Goal: Information Seeking & Learning: Learn about a topic

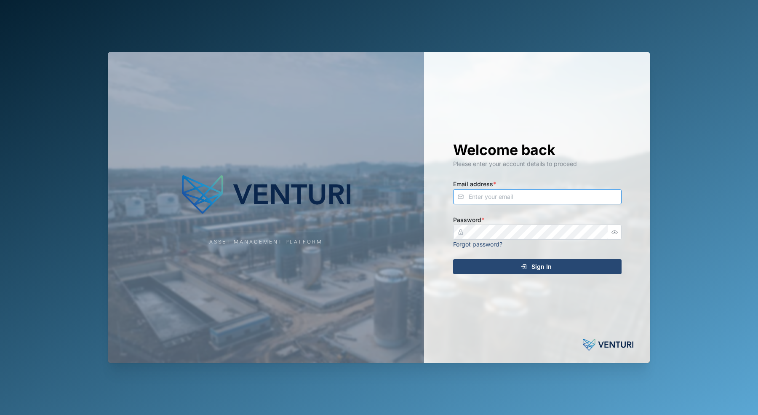
click at [505, 198] on input "Email address *" at bounding box center [537, 196] width 168 height 15
type input "[PERSON_NAME][EMAIL_ADDRESS][PERSON_NAME][DOMAIN_NAME]"
click at [453, 259] on button "Sign In" at bounding box center [537, 266] width 168 height 15
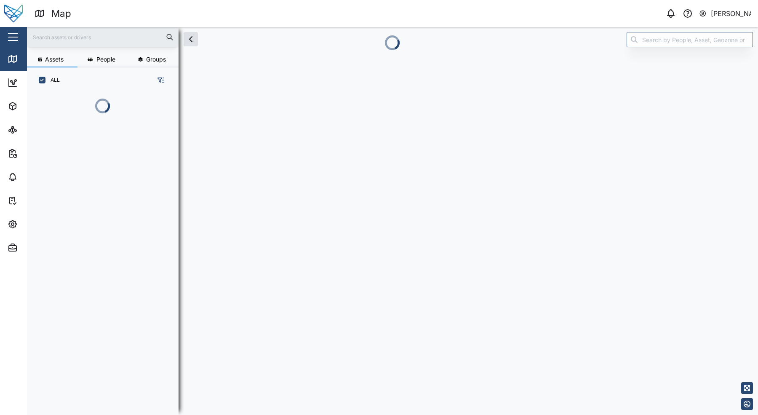
scroll to position [311, 132]
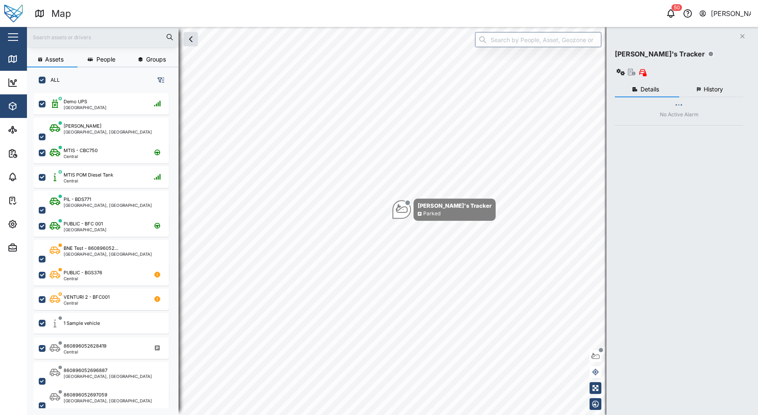
click at [3, 116] on button "Assets" at bounding box center [54, 106] width 109 height 24
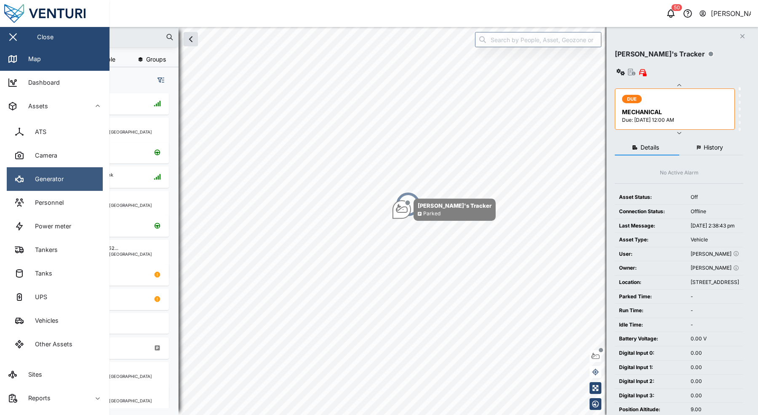
click at [23, 167] on link "Generator" at bounding box center [55, 179] width 96 height 24
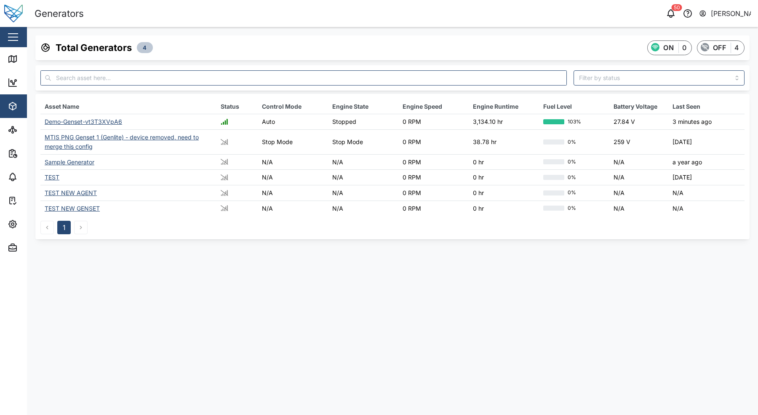
click at [74, 123] on div "Demo-Genset-vt3T3XVpA6" at bounding box center [83, 121] width 77 height 7
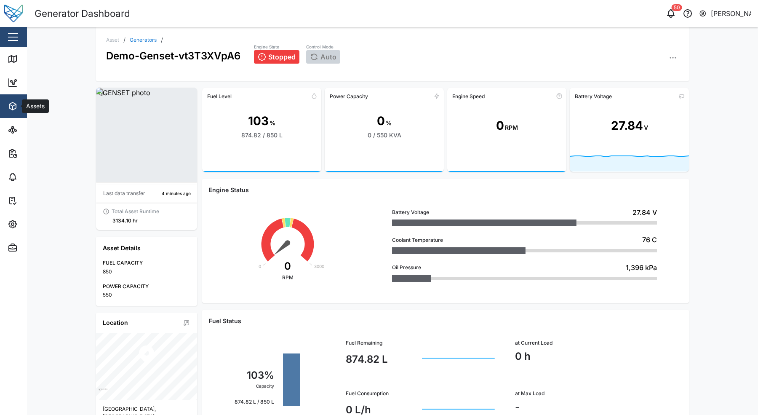
click at [22, 111] on div "Assets" at bounding box center [46, 106] width 77 height 10
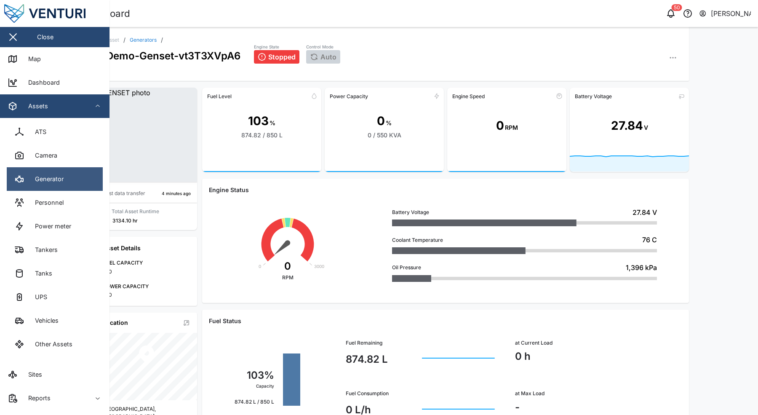
click at [68, 189] on link "Generator" at bounding box center [55, 179] width 96 height 24
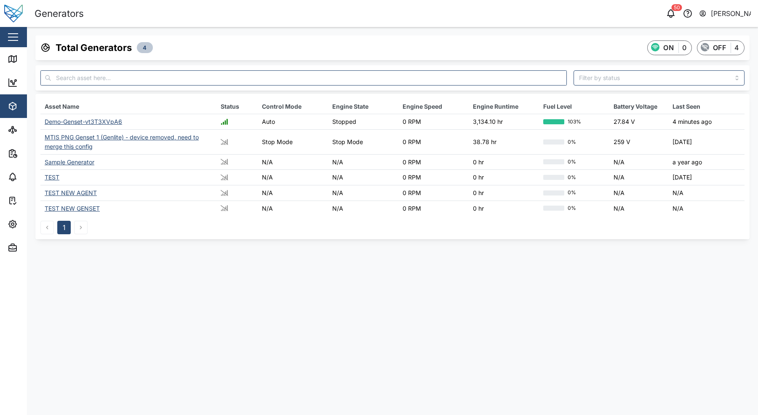
click at [80, 123] on div "Demo-Genset-vt3T3XVpA6" at bounding box center [83, 121] width 77 height 7
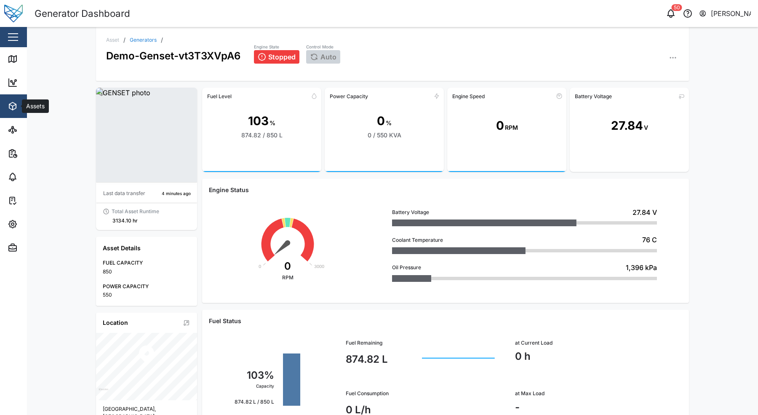
click at [24, 113] on span "Assets" at bounding box center [46, 106] width 77 height 24
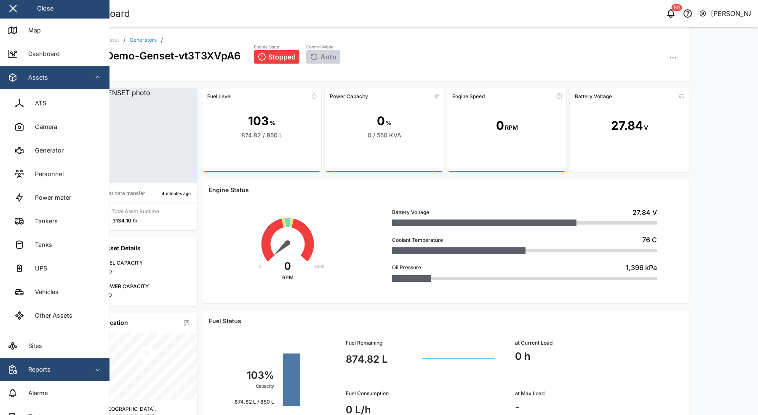
scroll to position [89, 0]
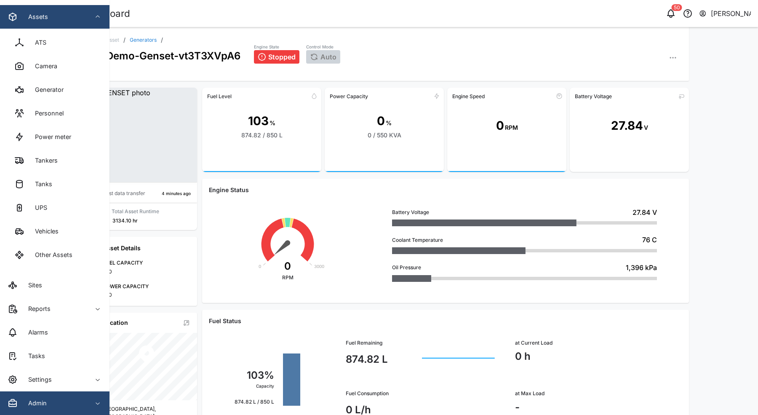
click at [61, 406] on div "Admin" at bounding box center [46, 403] width 77 height 10
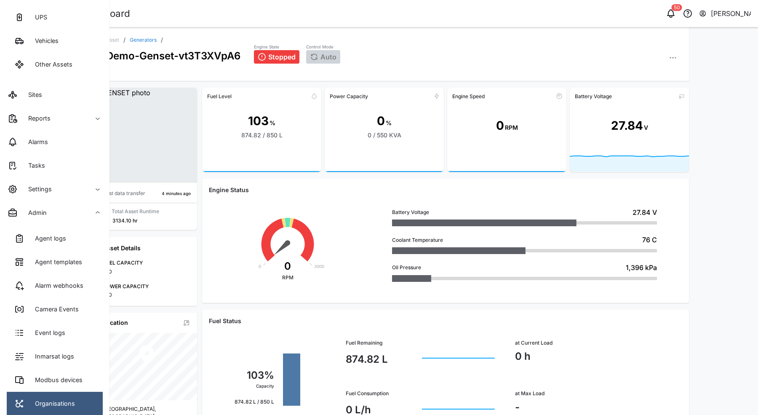
scroll to position [381, 0]
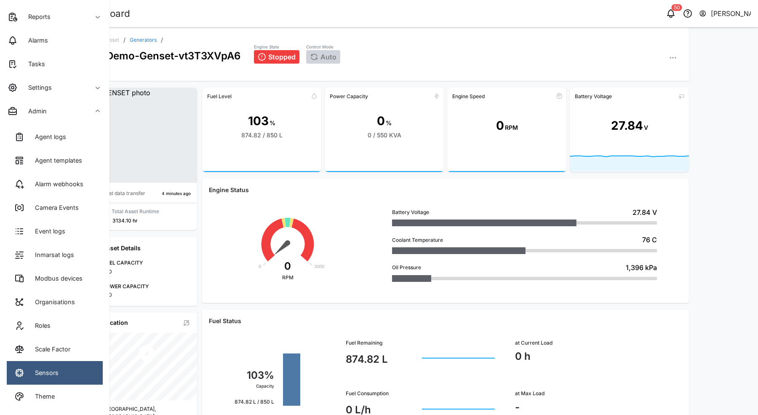
click at [58, 363] on link "Sensors" at bounding box center [55, 373] width 96 height 24
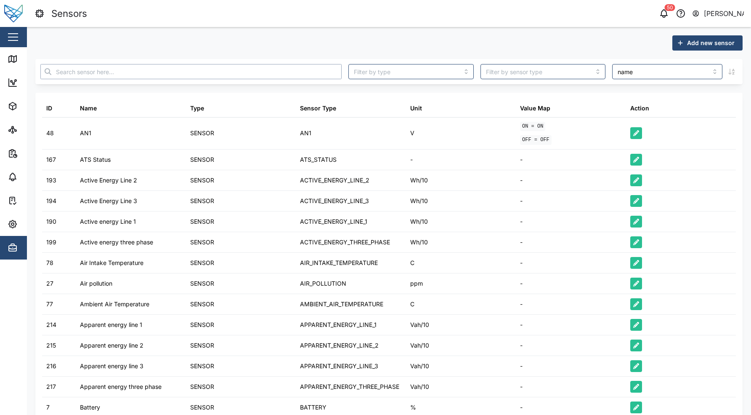
click at [139, 73] on input "text" at bounding box center [190, 71] width 301 height 15
type input "level"
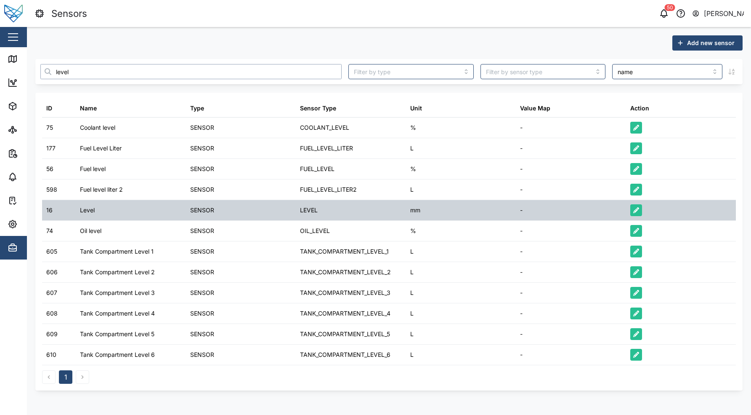
scroll to position [6, 0]
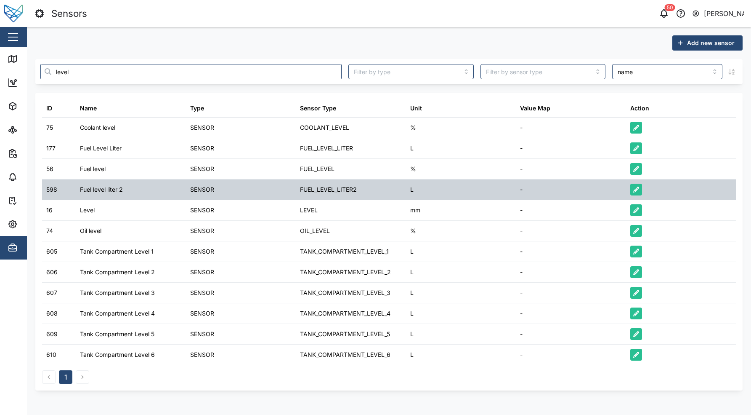
click at [101, 189] on div "Fuel level liter 2" at bounding box center [101, 189] width 43 height 9
click at [237, 192] on div "SENSOR" at bounding box center [241, 189] width 110 height 20
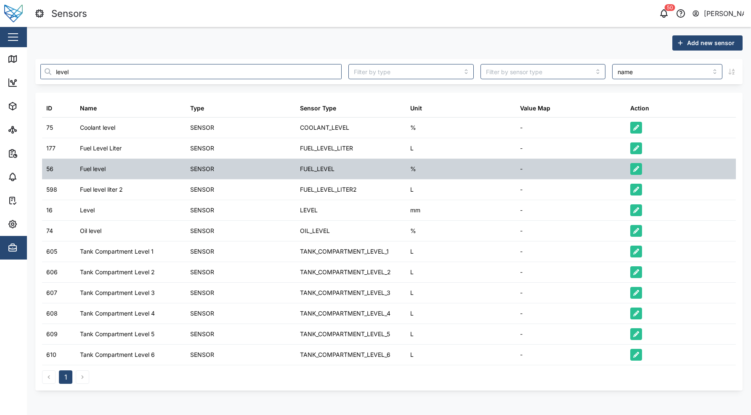
click at [325, 165] on div "FUEL_LEVEL" at bounding box center [317, 168] width 35 height 9
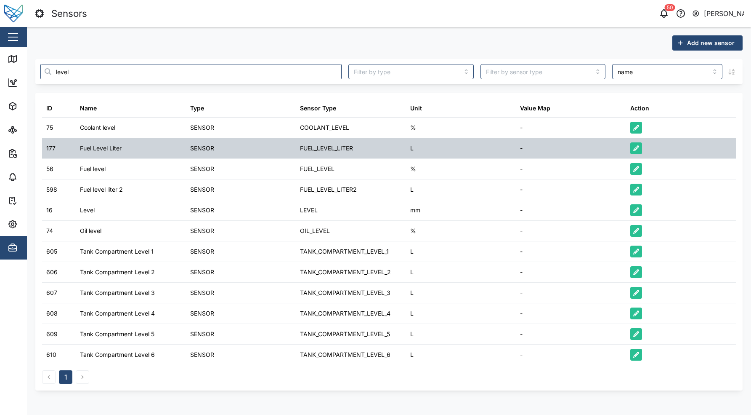
click at [322, 150] on div "FUEL_LEVEL_LITER" at bounding box center [326, 148] width 53 height 9
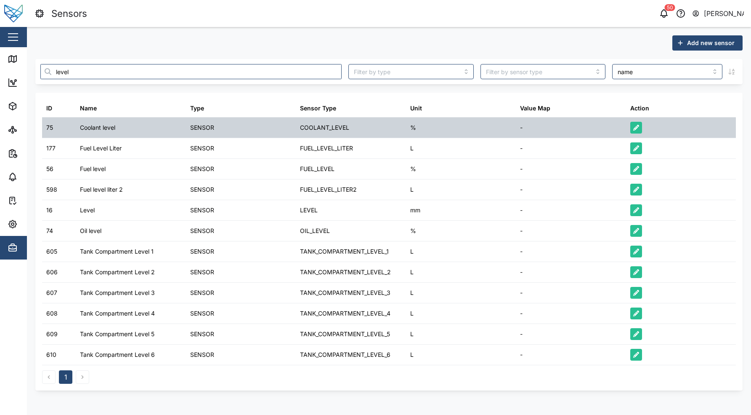
click at [306, 130] on div "COOLANT_LEVEL" at bounding box center [324, 127] width 49 height 9
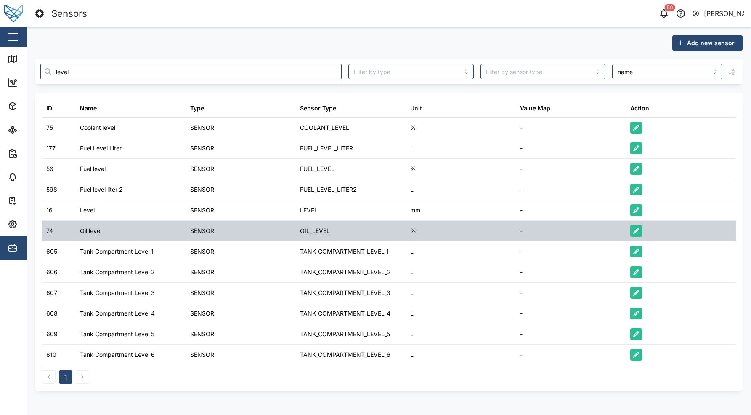
click at [212, 238] on div "SENSOR" at bounding box center [241, 231] width 110 height 20
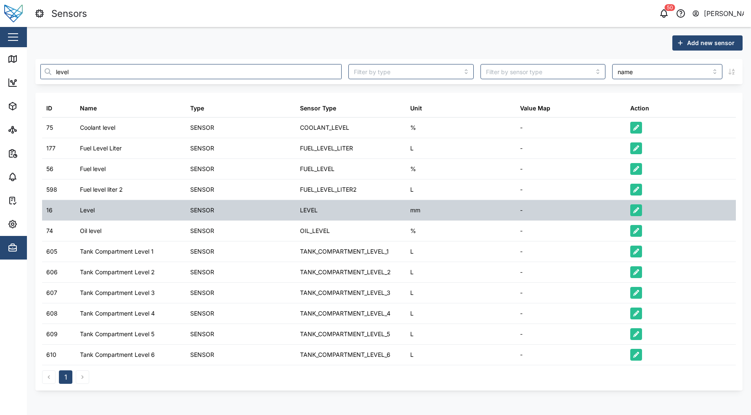
click at [205, 212] on div "SENSOR" at bounding box center [202, 209] width 24 height 9
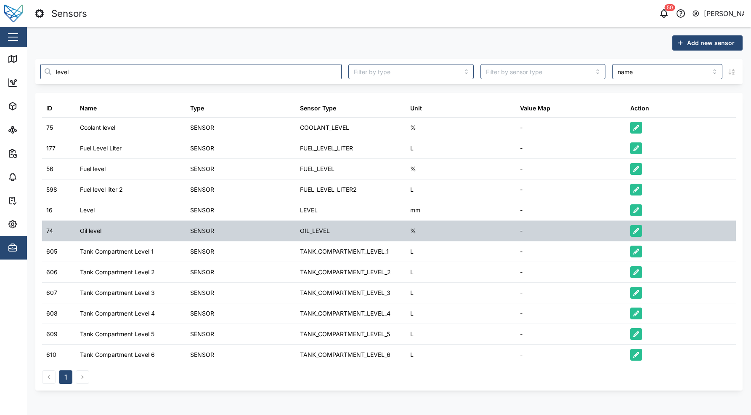
click at [232, 224] on div "SENSOR" at bounding box center [241, 231] width 110 height 20
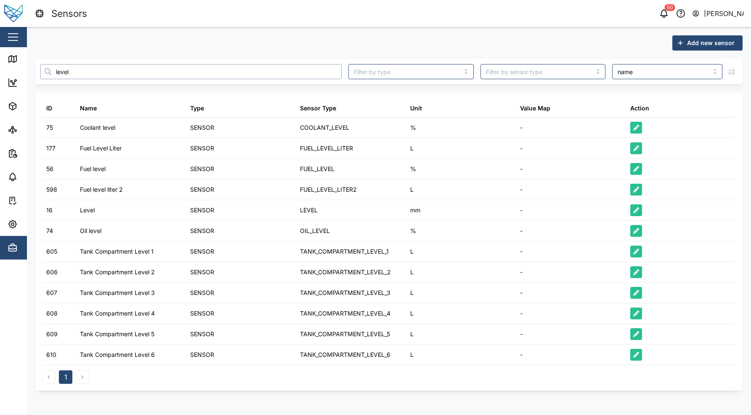
click at [83, 72] on input "level" at bounding box center [190, 71] width 301 height 15
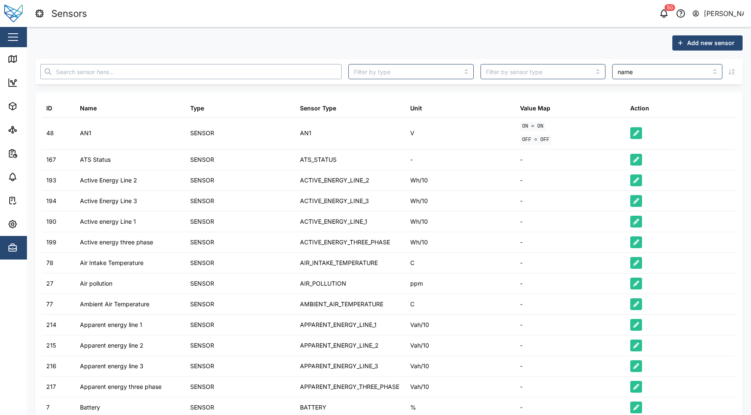
click at [155, 78] on input "text" at bounding box center [190, 71] width 301 height 15
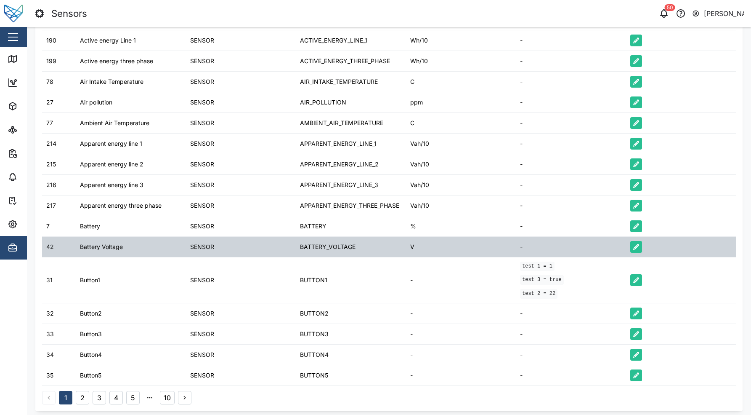
scroll to position [185, 0]
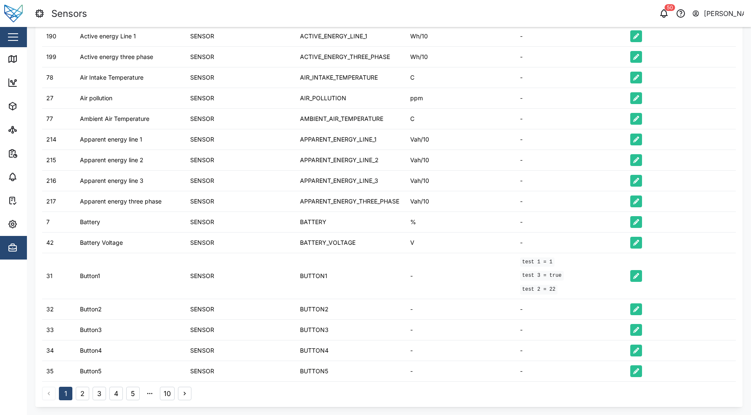
click at [87, 391] on button "2" at bounding box center [82, 392] width 13 height 13
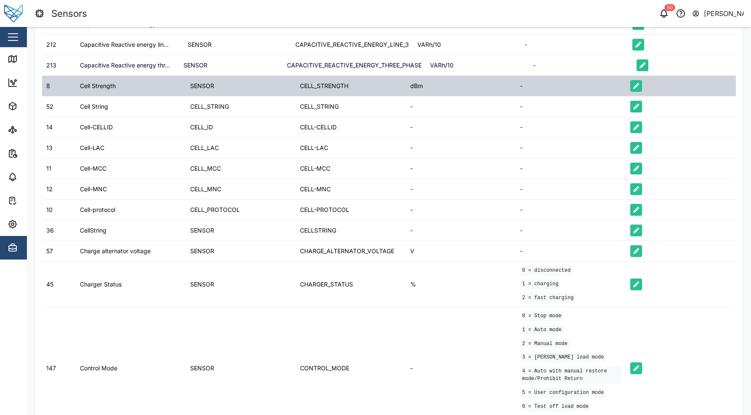
scroll to position [276, 0]
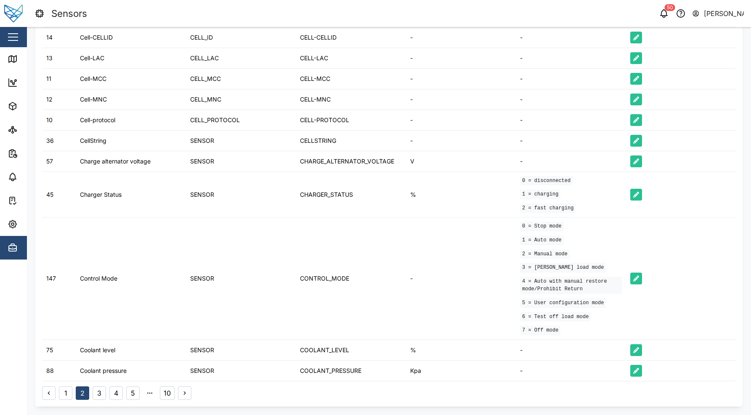
click at [105, 396] on button "3" at bounding box center [99, 392] width 13 height 13
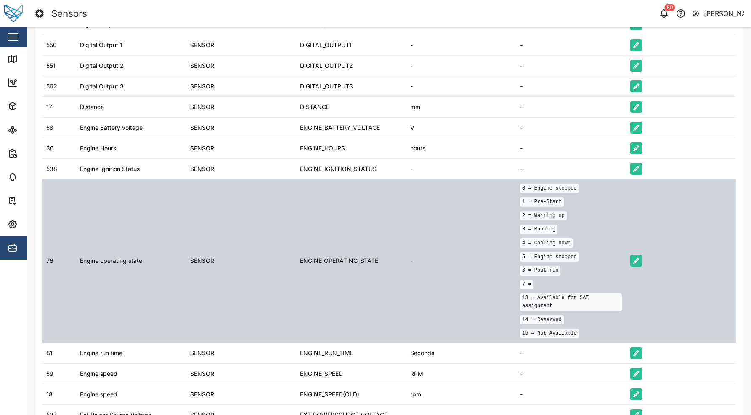
scroll to position [292, 0]
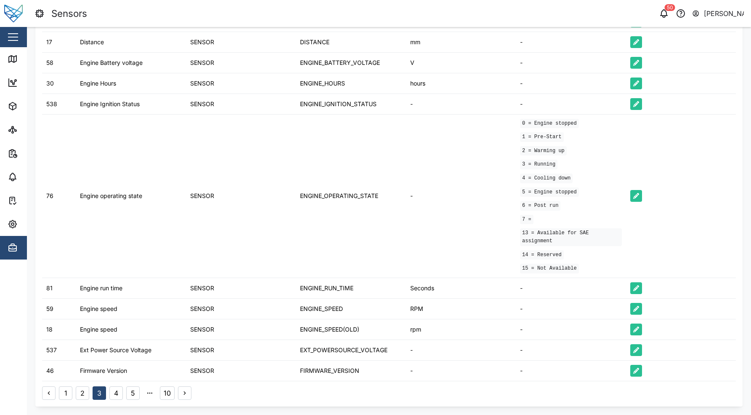
click at [111, 394] on button "4" at bounding box center [115, 392] width 13 height 13
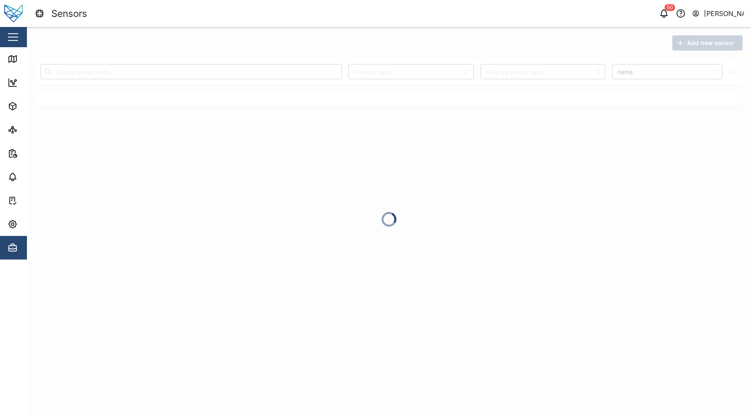
scroll to position [0, 0]
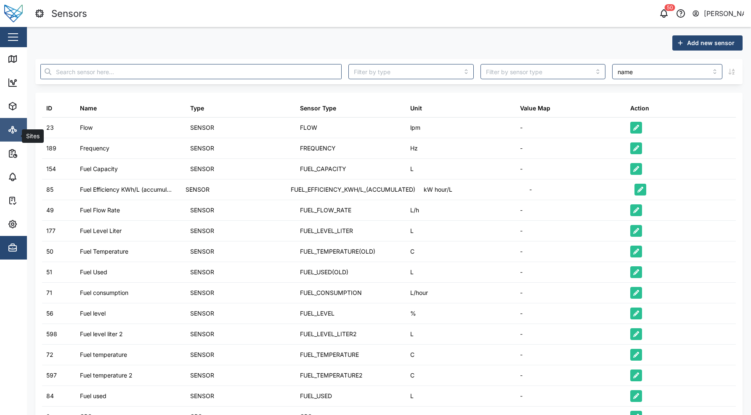
click at [15, 121] on link "Sites" at bounding box center [54, 130] width 109 height 24
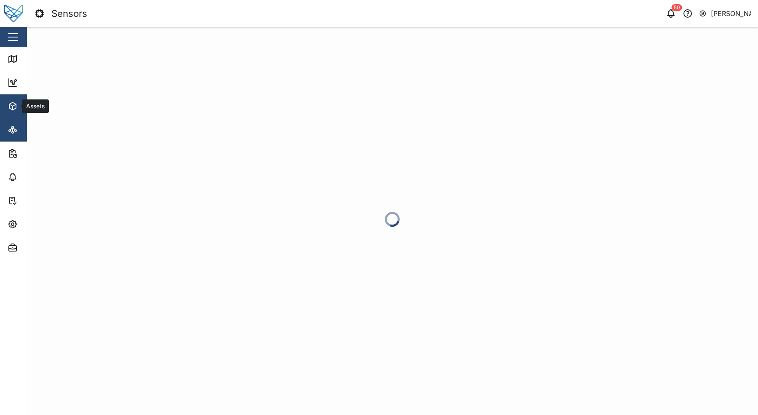
click at [19, 112] on span "Assets" at bounding box center [46, 106] width 77 height 24
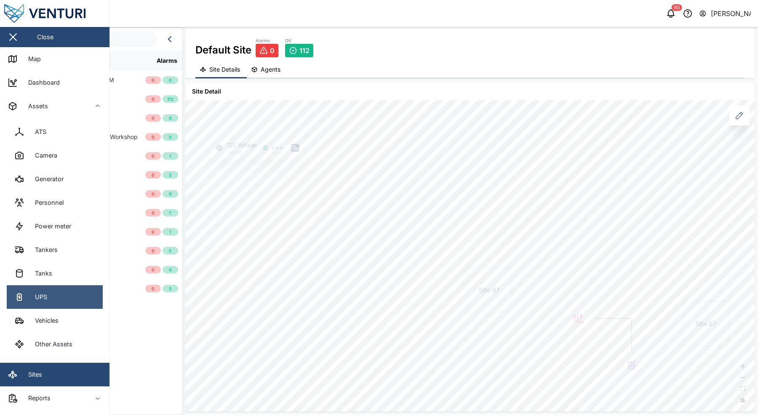
click at [60, 290] on link "UPS" at bounding box center [55, 297] width 96 height 24
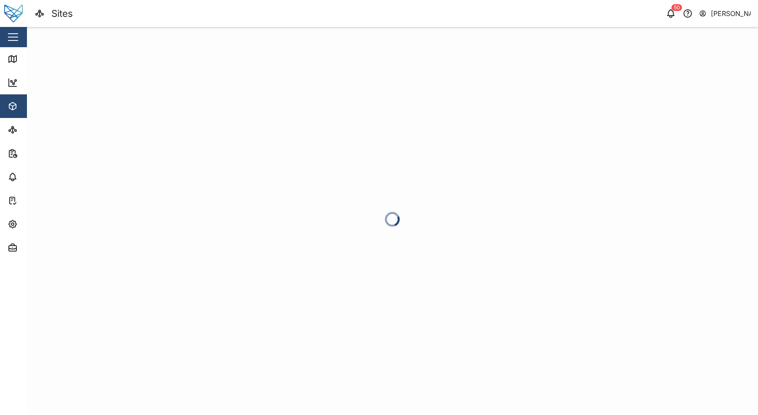
click at [56, 276] on div at bounding box center [392, 221] width 731 height 388
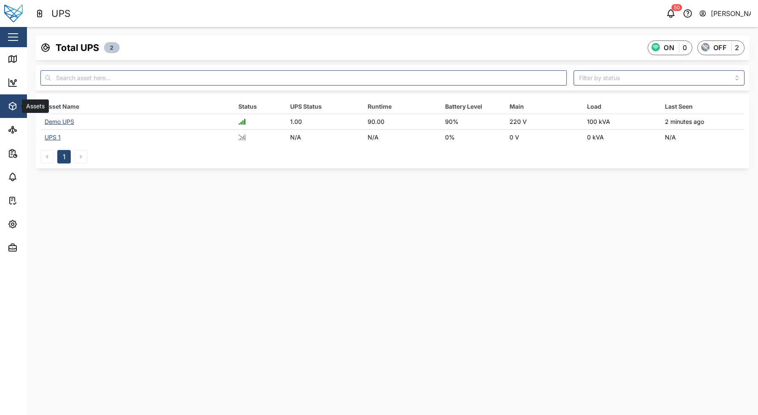
click at [21, 98] on span "Assets" at bounding box center [46, 106] width 77 height 24
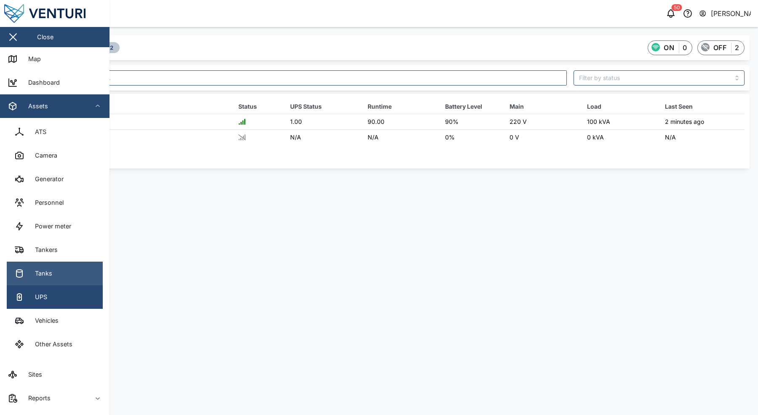
click at [64, 272] on link "Tanks" at bounding box center [55, 273] width 96 height 24
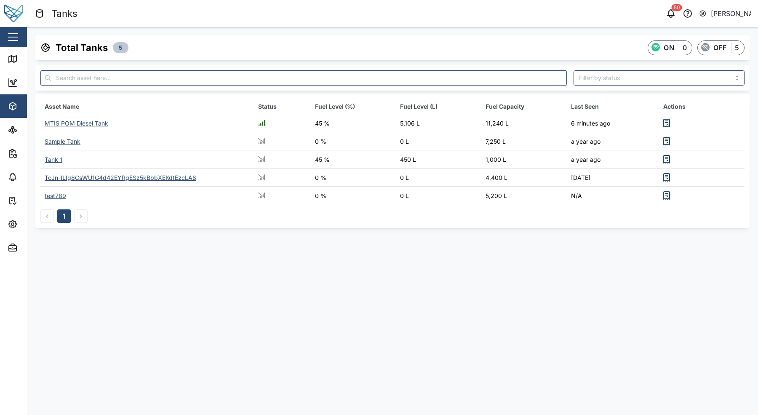
click at [69, 122] on div "MTIS POM Diesel Tank" at bounding box center [77, 123] width 64 height 7
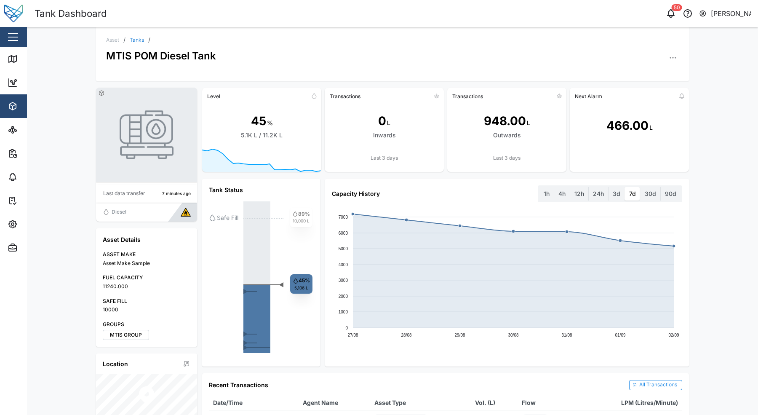
click at [671, 58] on icon "button" at bounding box center [672, 57] width 8 height 8
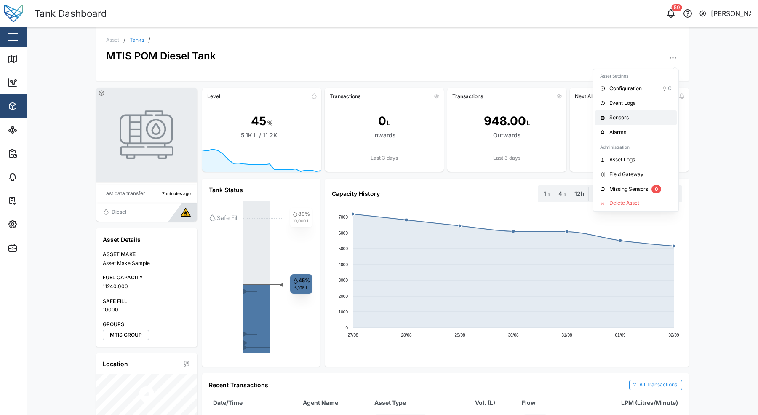
click at [633, 120] on div "Sensors" at bounding box center [640, 118] width 62 height 8
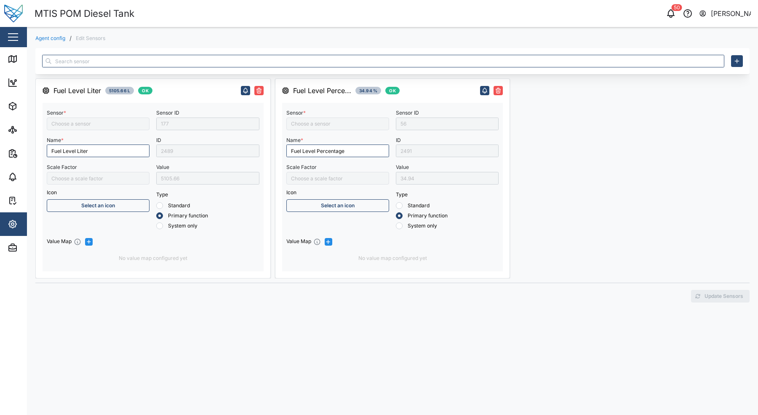
type input "Fuel level"
type input "Fuel Level Liter"
click at [58, 41] on link "Agent config" at bounding box center [50, 38] width 30 height 5
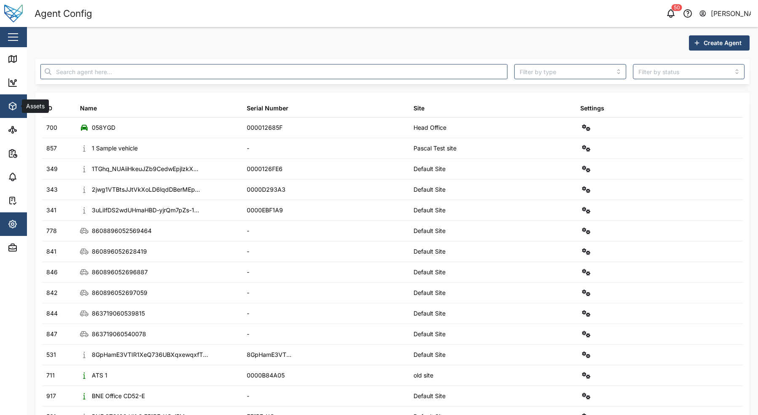
click at [13, 112] on span "Assets" at bounding box center [46, 106] width 77 height 24
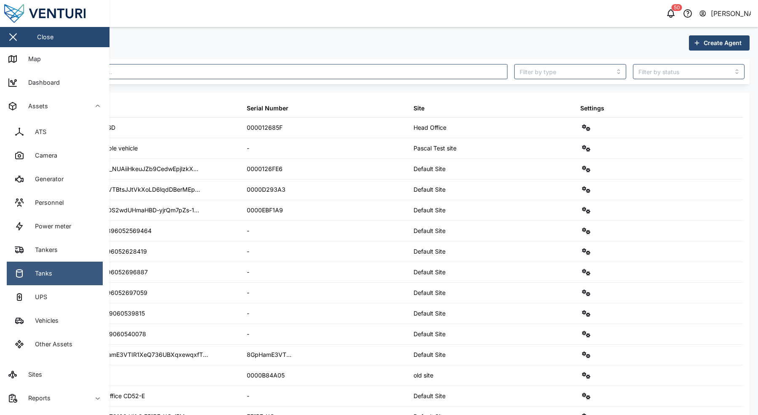
click at [64, 274] on link "Tanks" at bounding box center [55, 273] width 96 height 24
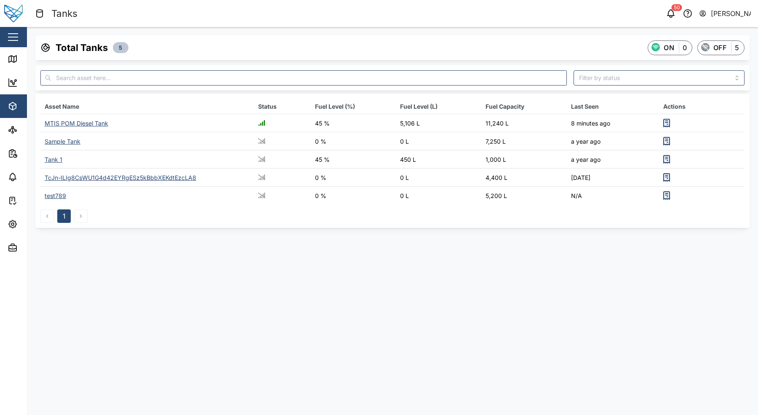
click at [82, 122] on div "MTIS POM Diesel Tank" at bounding box center [77, 123] width 64 height 7
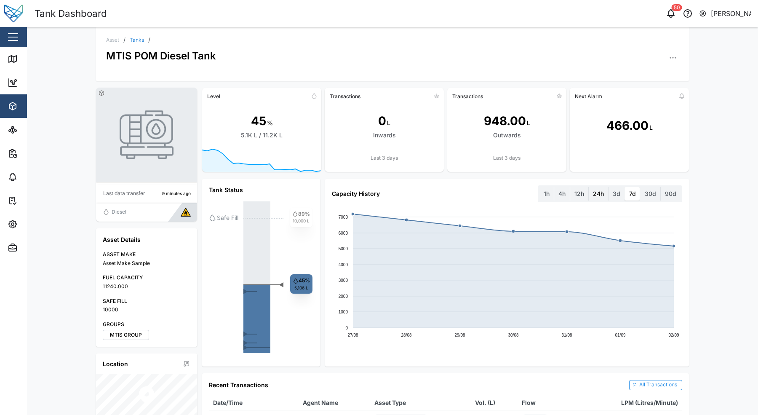
click at [593, 197] on label "24h" at bounding box center [597, 193] width 19 height 13
click at [588, 187] on hours "24h" at bounding box center [588, 187] width 0 height 0
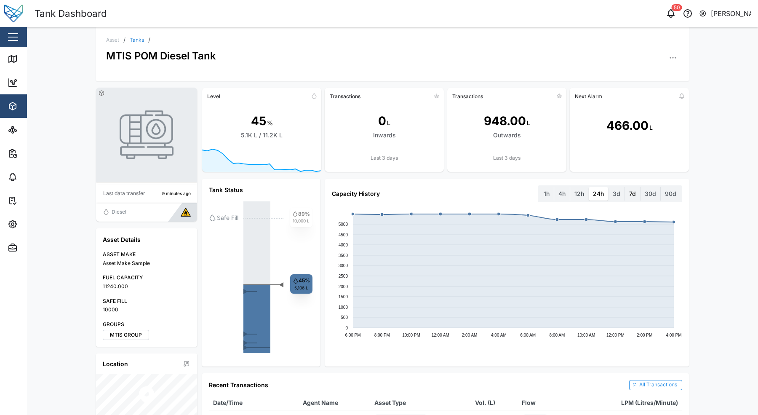
click at [625, 194] on label "7d" at bounding box center [632, 193] width 15 height 13
click at [625, 187] on days "7d" at bounding box center [625, 187] width 0 height 0
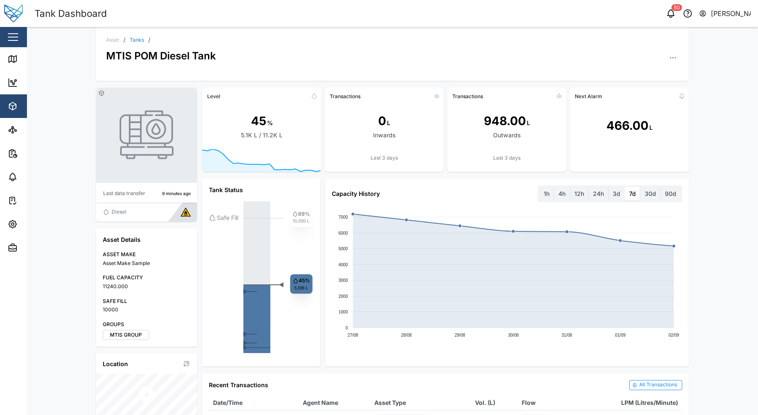
click at [673, 54] on button "button" at bounding box center [673, 58] width 12 height 12
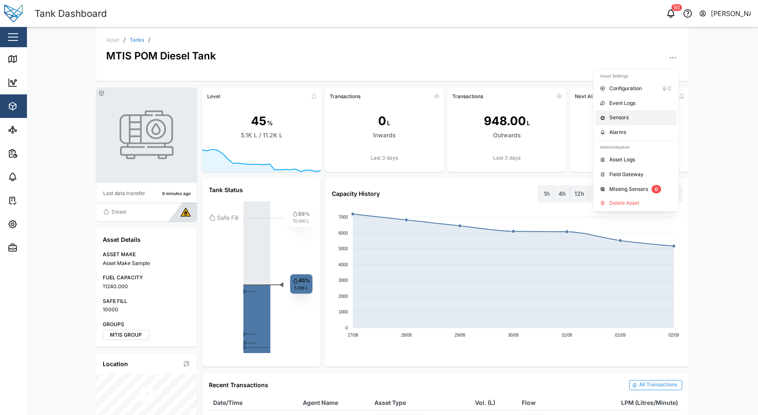
click at [624, 112] on link "Sensors" at bounding box center [636, 117] width 82 height 15
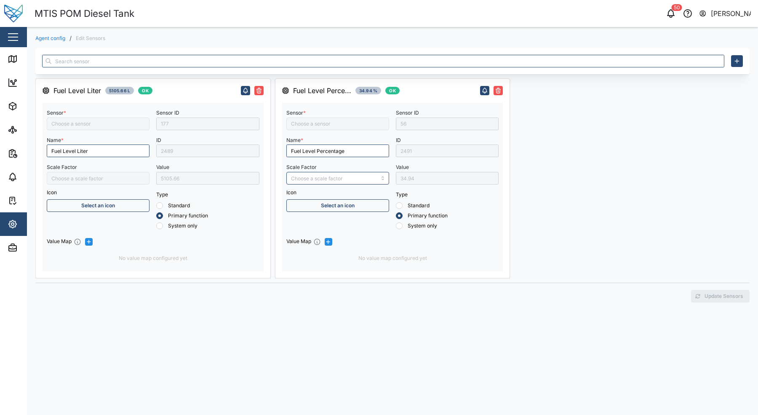
type input "Fuel Level Liter"
type input "Fuel level"
click at [19, 102] on div "Assets" at bounding box center [46, 106] width 77 height 10
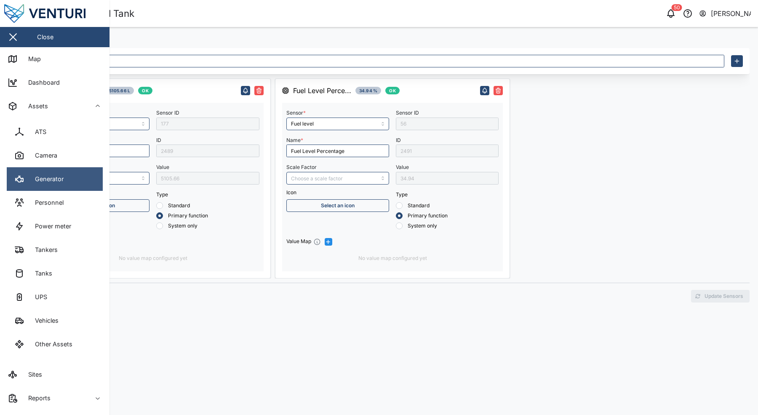
click at [73, 178] on link "Generator" at bounding box center [55, 179] width 96 height 24
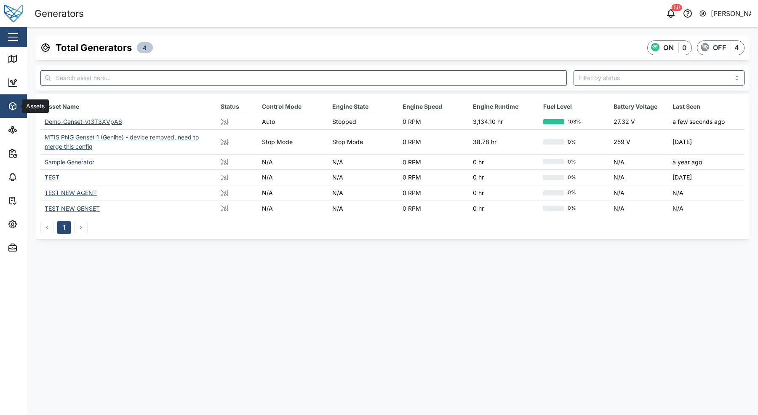
click at [4, 107] on button "Assets" at bounding box center [54, 106] width 109 height 24
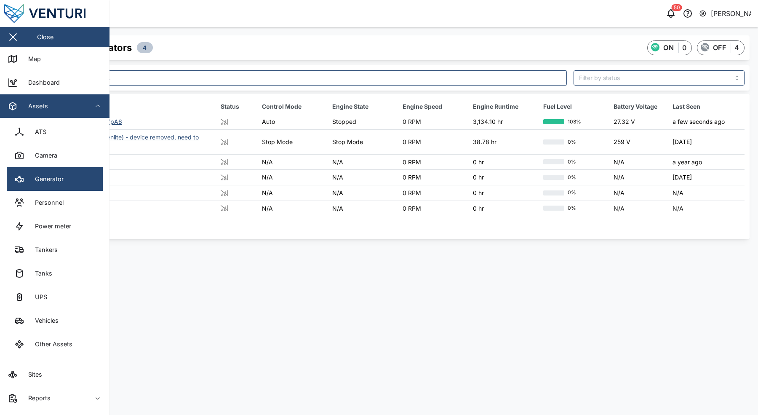
click at [254, 319] on main "Total Generators 4 ON 0 OFF 4 Asset Name Status Control Mode Engine State Engin…" at bounding box center [392, 221] width 731 height 388
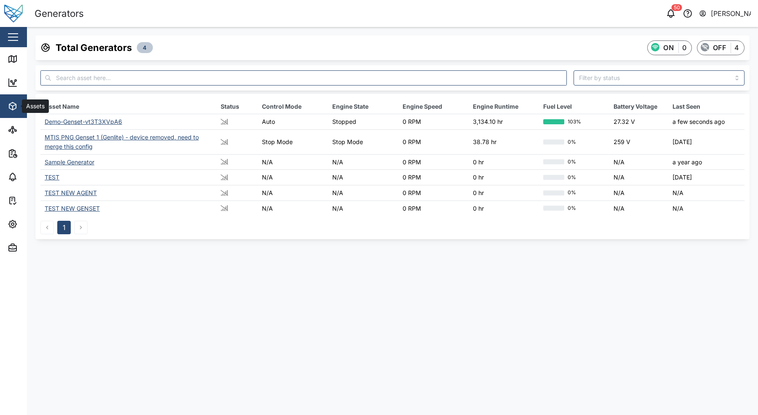
click at [11, 109] on icon "button" at bounding box center [13, 106] width 10 height 10
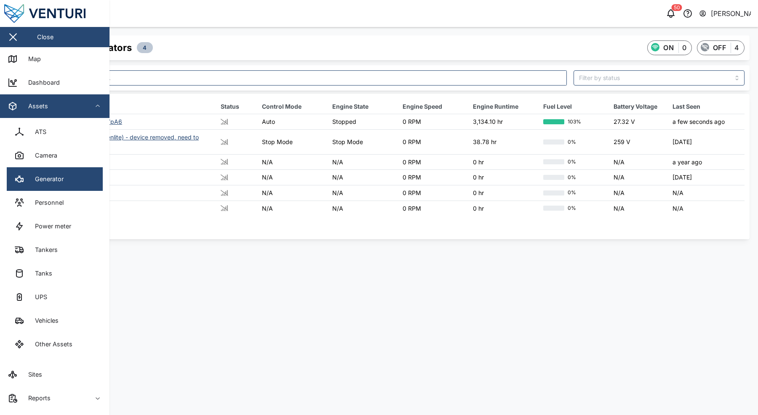
click at [66, 331] on link "Vehicles" at bounding box center [55, 320] width 96 height 24
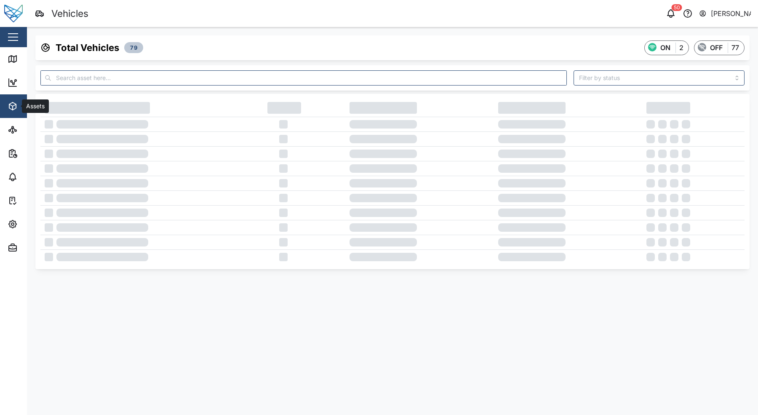
click at [22, 113] on span "Assets" at bounding box center [46, 106] width 77 height 24
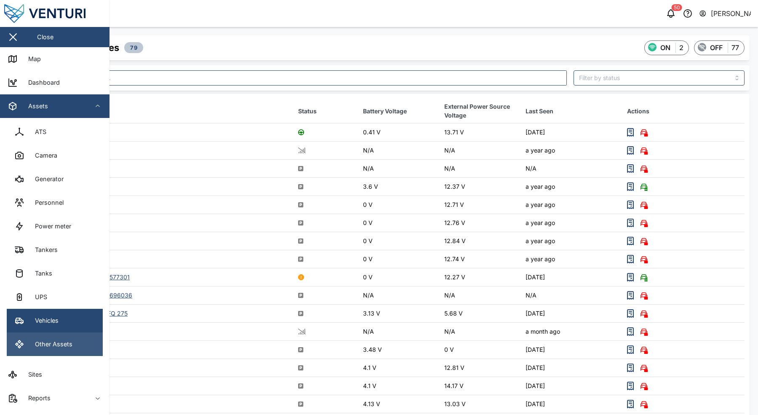
click at [60, 347] on div "Other Assets" at bounding box center [51, 343] width 44 height 9
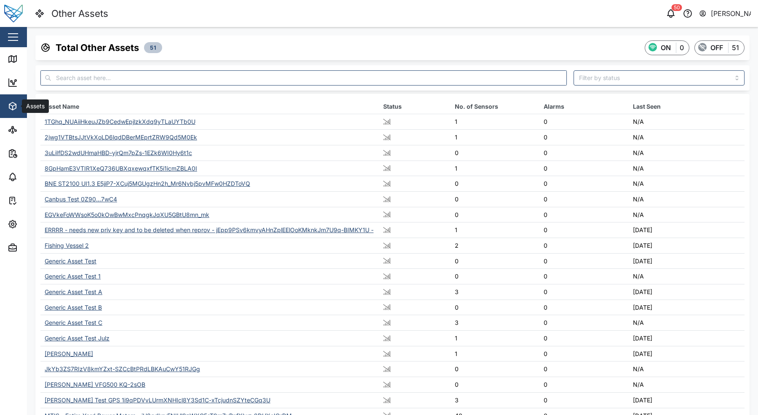
click at [20, 111] on div "Assets" at bounding box center [46, 106] width 77 height 10
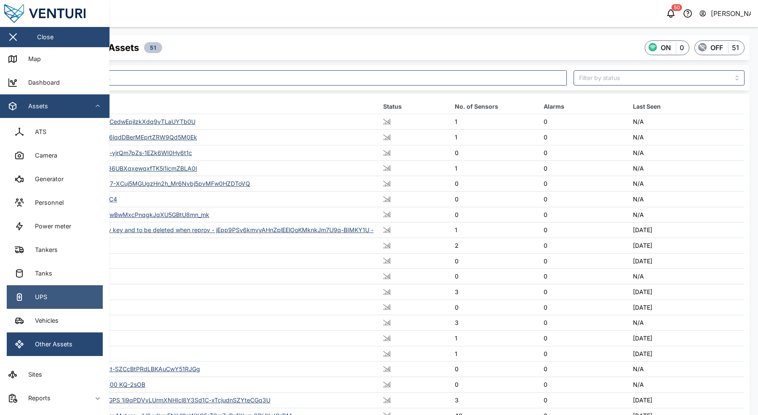
click at [61, 303] on link "UPS" at bounding box center [55, 297] width 96 height 24
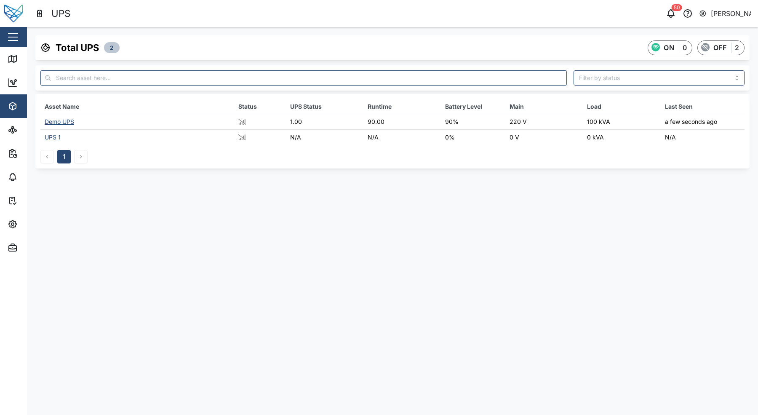
click at [63, 119] on div "Demo UPS" at bounding box center [59, 121] width 29 height 7
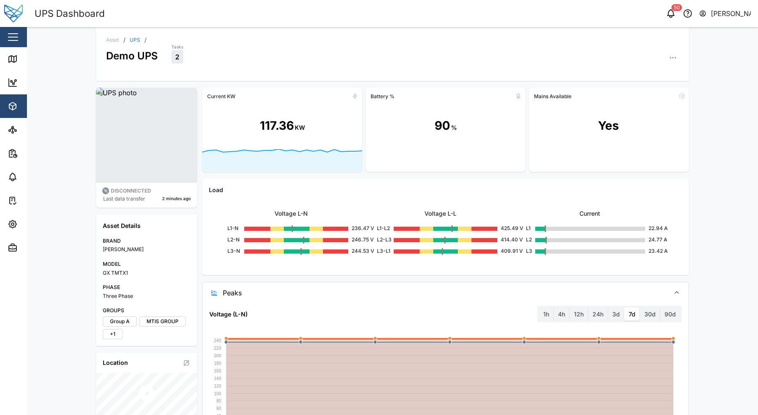
click at [261, 125] on div "117.36" at bounding box center [277, 126] width 34 height 18
click at [322, 125] on div "117.36 KW" at bounding box center [282, 126] width 160 height 46
click at [675, 58] on icon "button" at bounding box center [675, 57] width 1 height 1
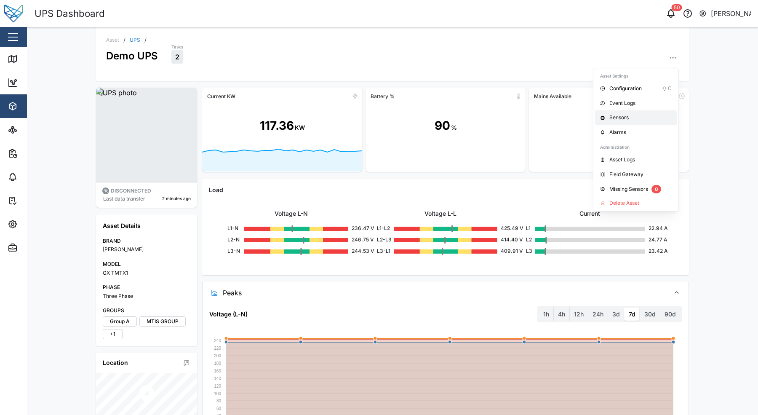
click at [631, 114] on div "Sensors" at bounding box center [640, 118] width 62 height 8
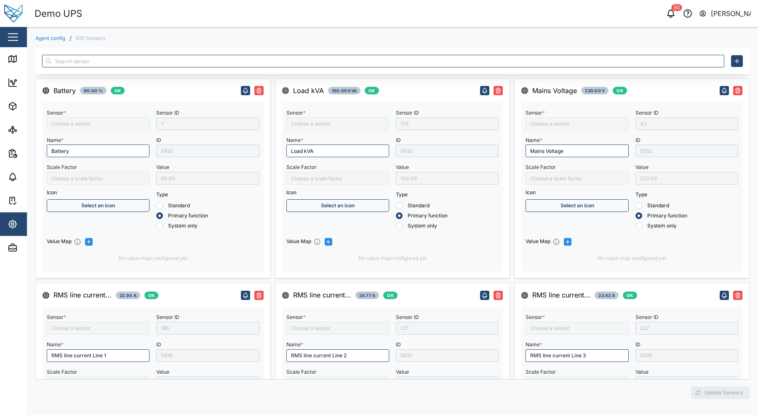
type input "RMS line current Line 1"
type input "Battery"
type input "RMS line voltage L1-L2"
type input "RMS line voltage L2-L3"
type input "RMS star voltage L1-N"
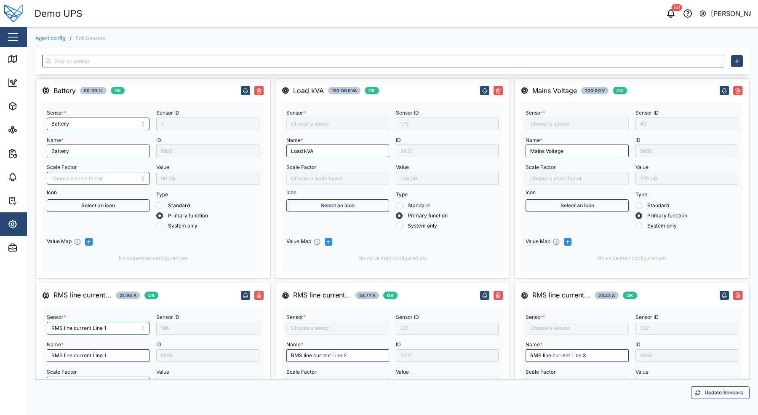
type input "Load kVA"
type input "Three Phase Total Active Power"
type input "RMS star voltage L2-N"
type input "RMS line voltage L3-L1"
type input "UPS Status"
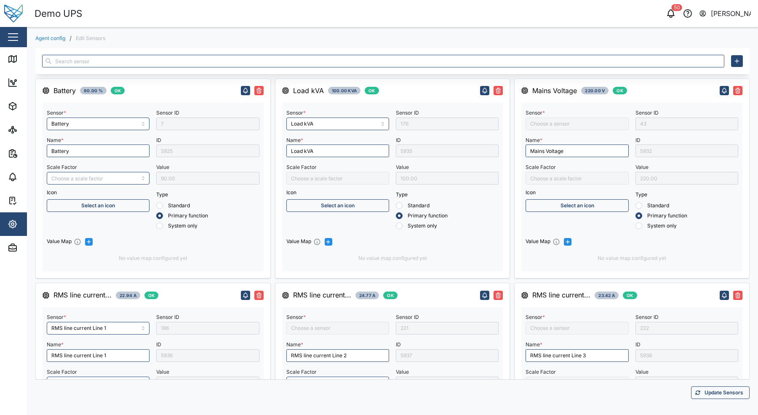
type input "UPS Runtime"
type input "Mains Voltage"
type input "RMS line current Line 2"
type input "RMS star voltage L3-N"
type input "RMS line current Line 3"
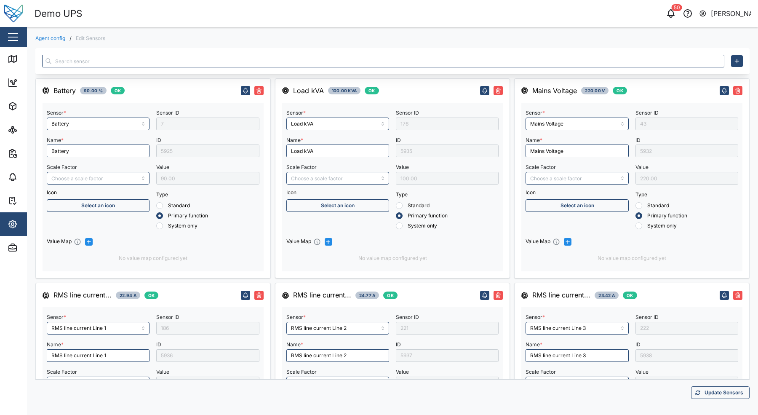
click at [49, 41] on div "Agent config / Edit Sensors Battery 90.00 % OK Sensor * Battery Name * Battery …" at bounding box center [392, 220] width 731 height 387
click at [50, 38] on link "Agent config" at bounding box center [50, 38] width 30 height 5
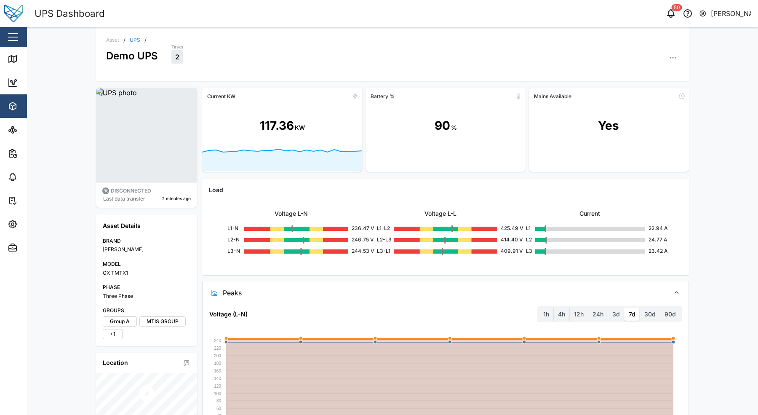
click at [282, 154] on icon at bounding box center [282, 160] width 160 height 22
click at [51, 217] on div "Asset / UPS / Demo UPS Tasks 2 DISCONNECTED Last data transfer 2 minutes ago As…" at bounding box center [392, 221] width 731 height 388
click at [13, 100] on span "Assets" at bounding box center [46, 106] width 77 height 24
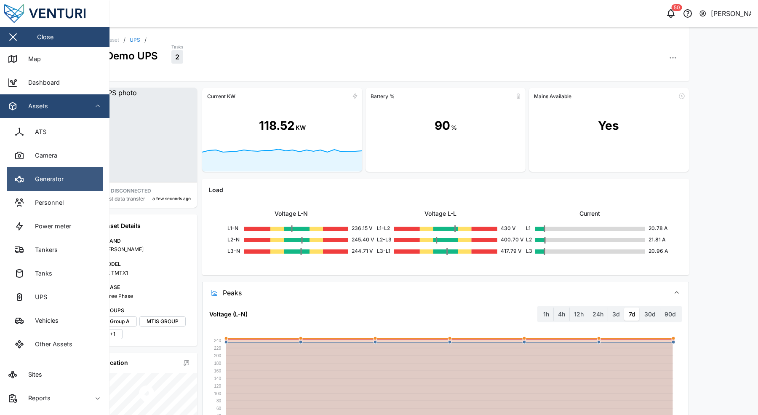
click at [68, 177] on link "Generator" at bounding box center [55, 179] width 96 height 24
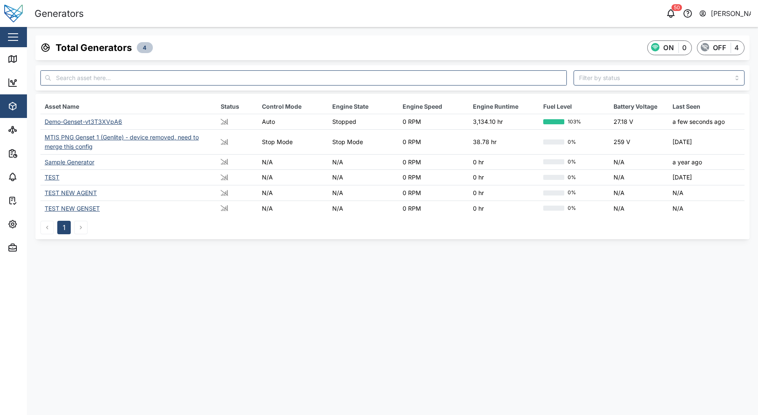
click at [83, 123] on div "Demo-Genset-vt3T3XVpA6" at bounding box center [83, 121] width 77 height 7
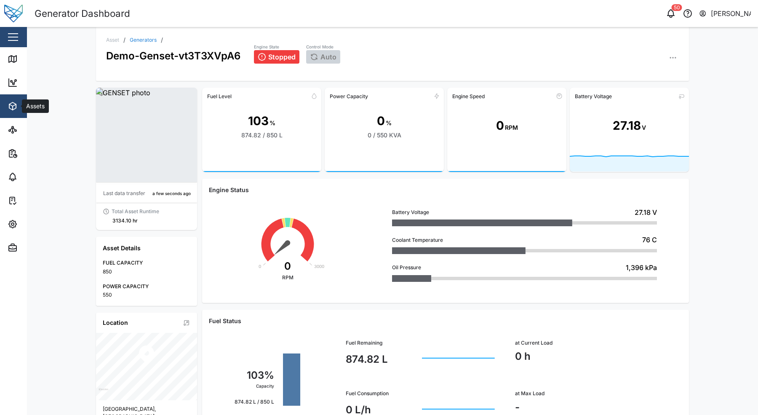
click at [14, 109] on icon "button" at bounding box center [13, 106] width 10 height 10
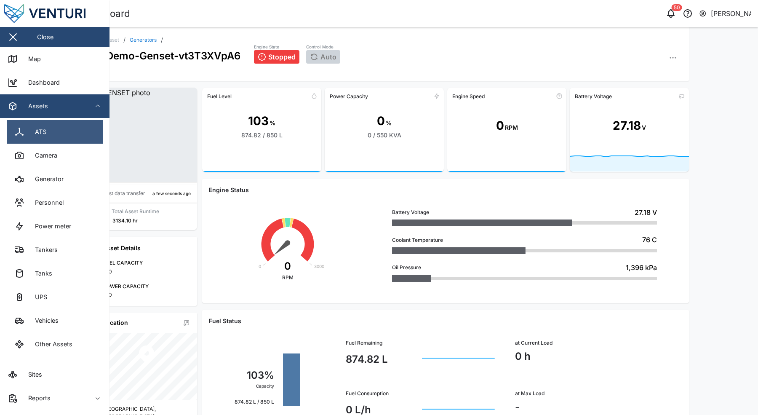
click at [74, 129] on link "ATS" at bounding box center [55, 132] width 96 height 24
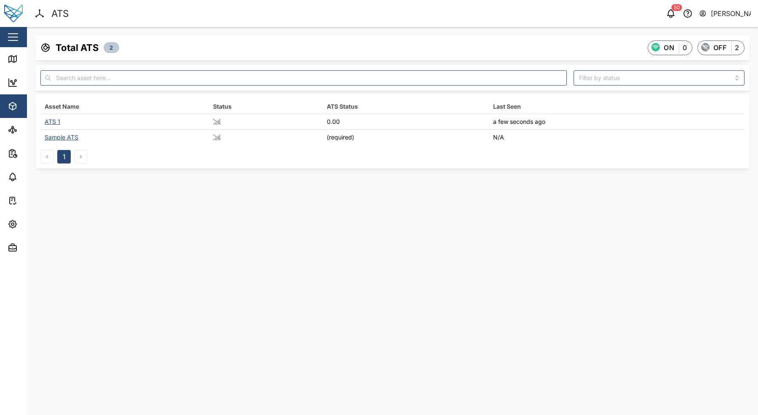
click at [51, 124] on div "ATS 1" at bounding box center [53, 121] width 16 height 7
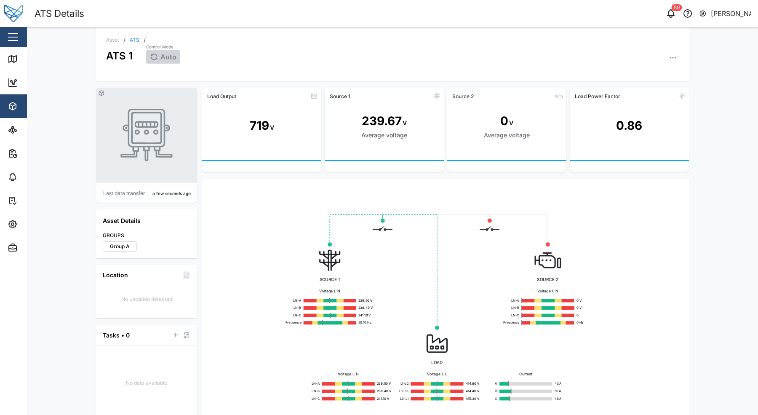
drag, startPoint x: 412, startPoint y: 263, endPoint x: 406, endPoint y: 263, distance: 6.8
click at [406, 263] on div "SOURCE 1 Voltage L-N LN-A 239.50 V LN-B 238.40 V LN-C 241.10 V Frequency 50.10 …" at bounding box center [445, 311] width 473 height 253
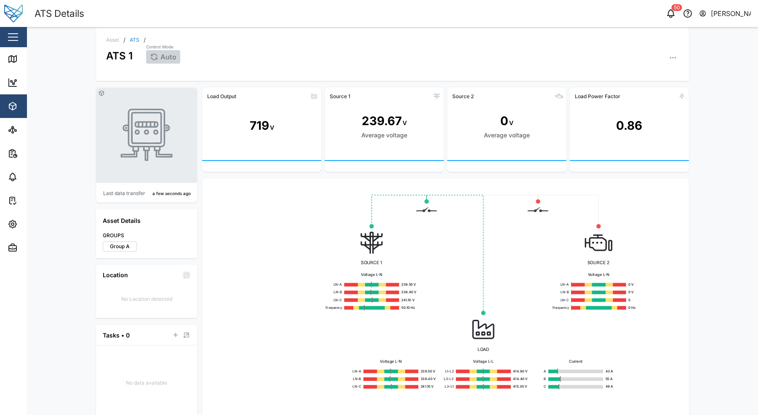
click at [524, 253] on div "Asset / ATS / ATS 1 Control Mode Auto Last data transfer a few seconds ago Asse…" at bounding box center [392, 221] width 731 height 388
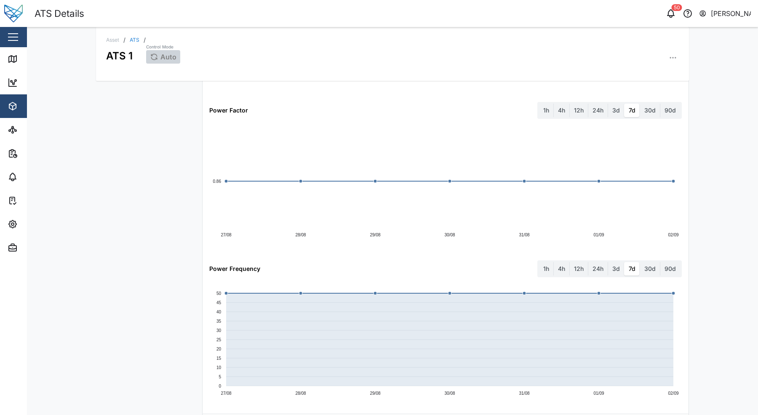
scroll to position [863, 0]
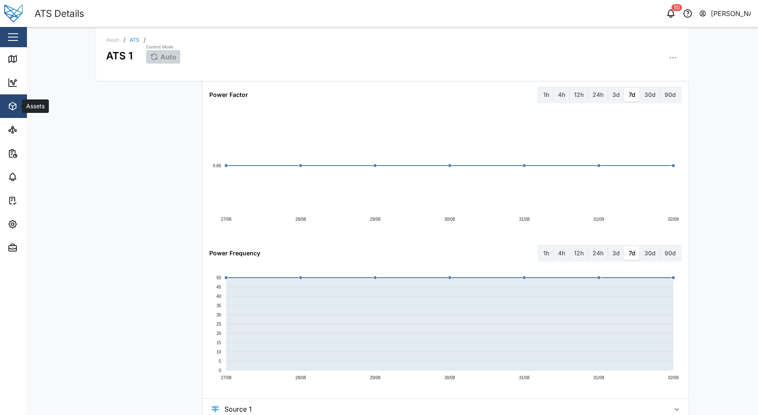
click at [11, 104] on icon "button" at bounding box center [13, 106] width 10 height 10
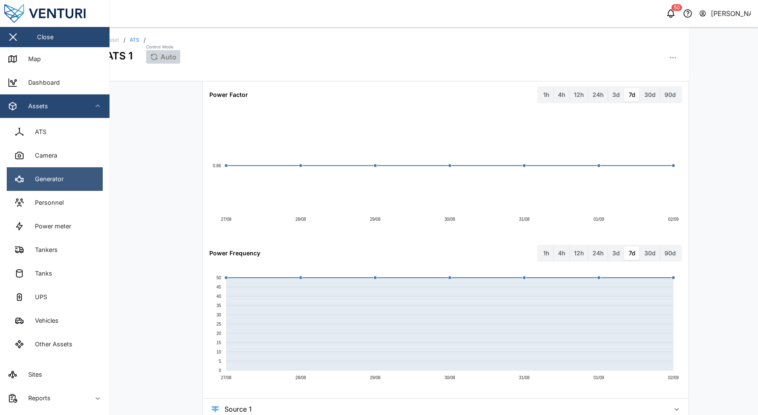
click at [65, 184] on link "Generator" at bounding box center [55, 179] width 96 height 24
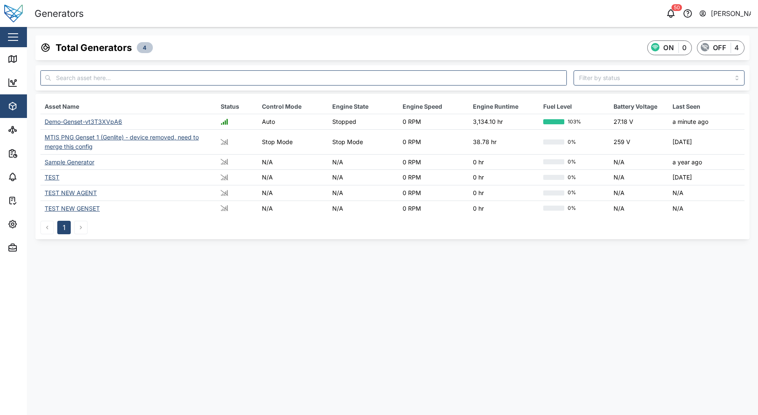
click at [68, 124] on div "Demo-Genset-vt3T3XVpA6" at bounding box center [83, 121] width 77 height 7
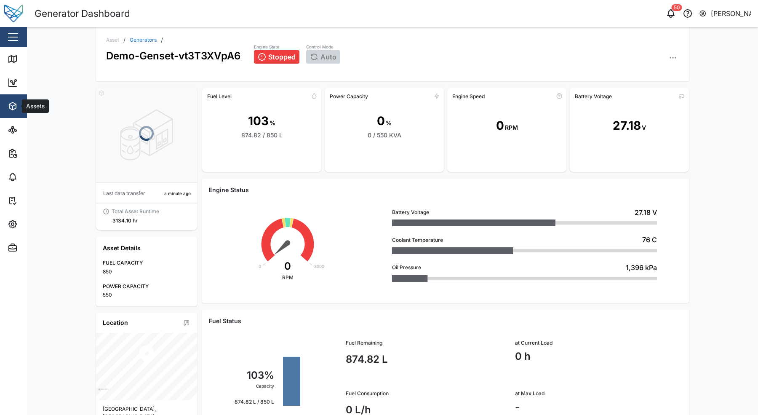
click at [15, 109] on icon "button" at bounding box center [13, 106] width 10 height 10
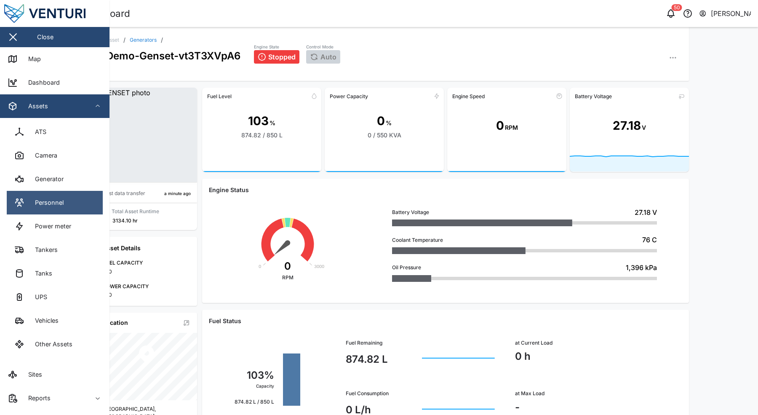
click at [45, 197] on link "Personnel" at bounding box center [55, 203] width 96 height 24
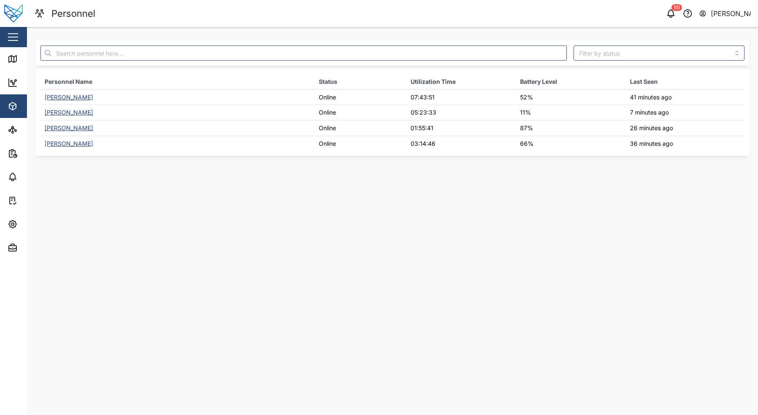
click at [65, 97] on div "John Doe" at bounding box center [69, 96] width 48 height 7
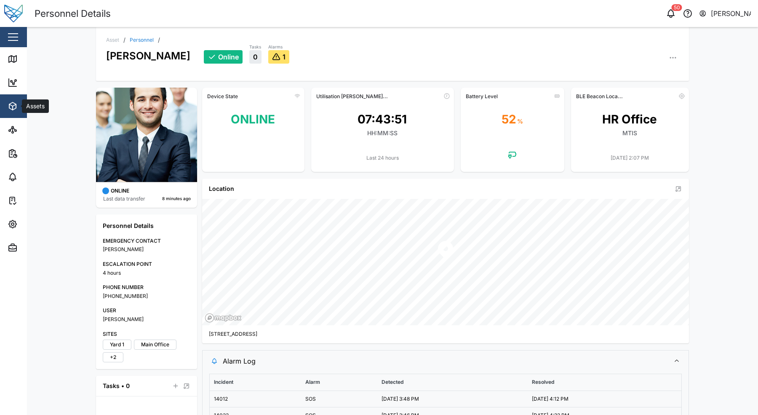
click at [13, 113] on span "Assets" at bounding box center [46, 106] width 77 height 24
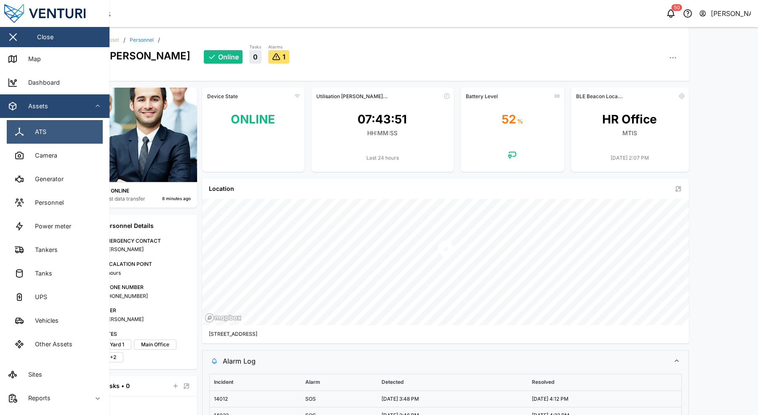
click at [66, 137] on link "ATS" at bounding box center [55, 132] width 96 height 24
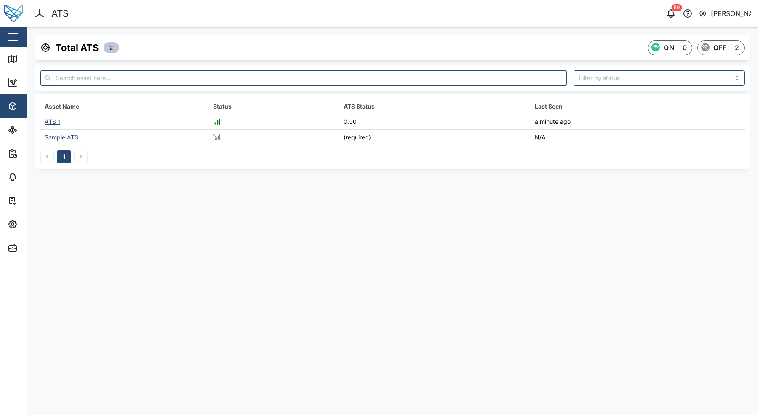
click at [61, 123] on td "ATS 1" at bounding box center [124, 122] width 168 height 16
click at [55, 121] on div "ATS 1" at bounding box center [53, 121] width 16 height 7
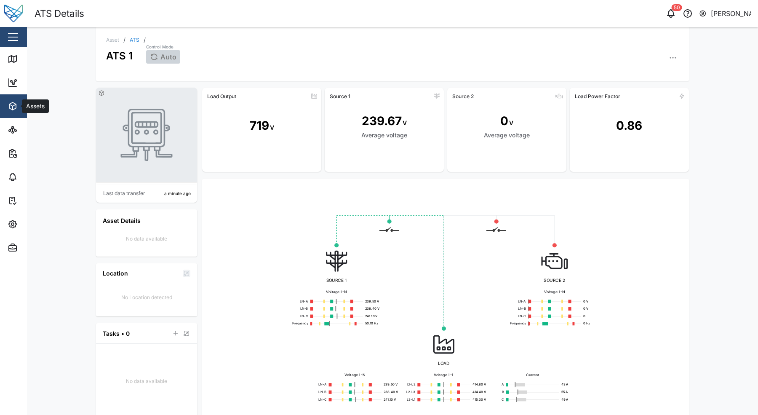
click at [20, 106] on div "Assets" at bounding box center [46, 106] width 77 height 10
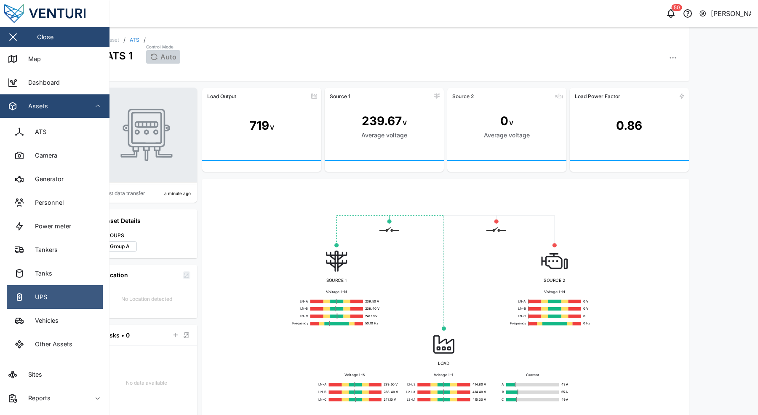
click at [51, 292] on link "UPS" at bounding box center [55, 297] width 96 height 24
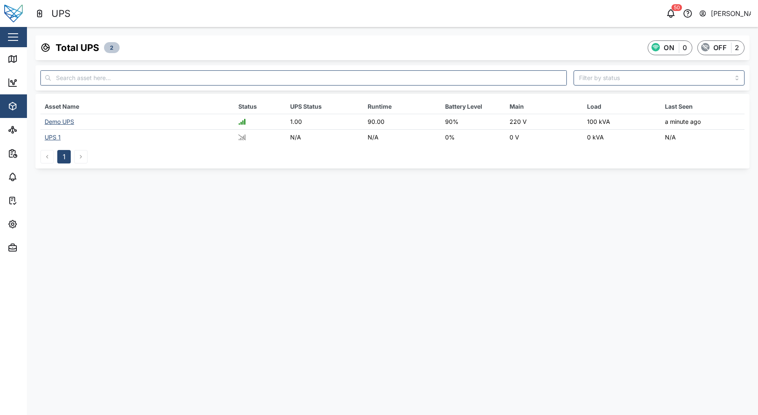
click at [64, 124] on div "Demo UPS" at bounding box center [59, 121] width 29 height 7
click at [54, 119] on div "Demo UPS" at bounding box center [59, 121] width 29 height 7
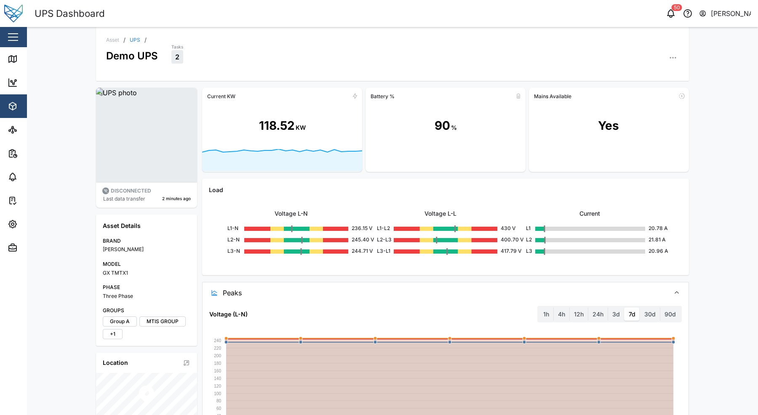
click at [524, 201] on div "Asset / UPS / Demo UPS Tasks 2 DISCONNECTED Last data transfer 2 minutes ago As…" at bounding box center [392, 221] width 731 height 388
click at [524, 55] on button "button" at bounding box center [673, 58] width 12 height 12
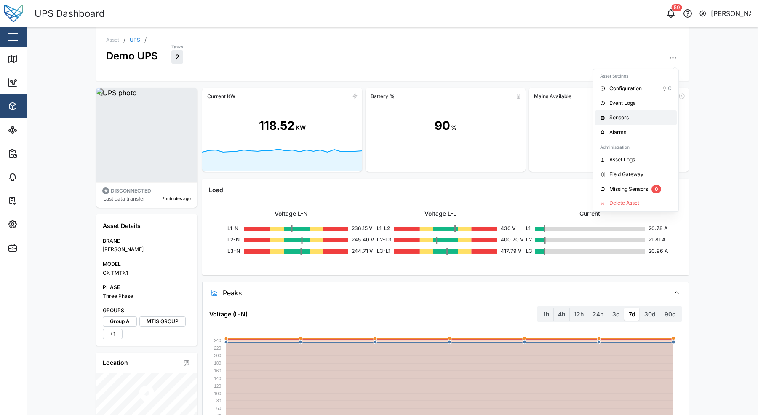
click at [524, 122] on link "Sensors" at bounding box center [636, 117] width 82 height 15
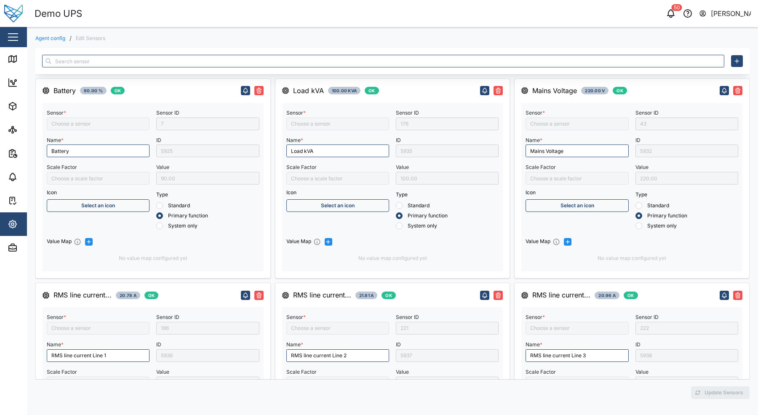
type input "RMS line current Line 1"
type input "Battery"
type input "Load kVA"
type input "RMS star voltage L1-N"
type input "RMS line current Line 2"
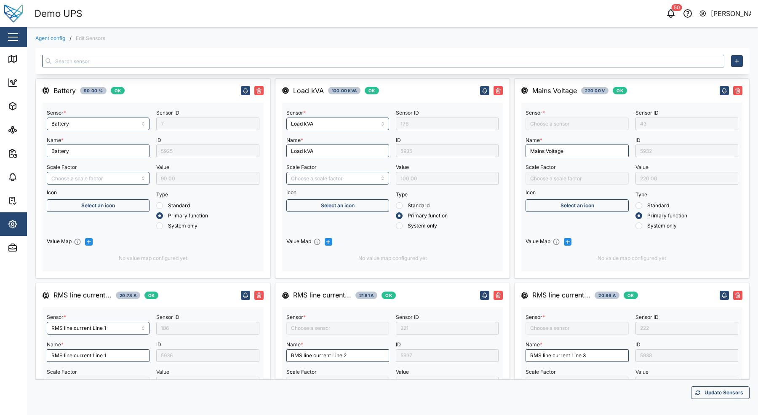
type input "UPS Status"
type input "RMS star voltage L3-N"
type input "RMS line voltage L1-L2"
type input "Mains Voltage"
type input "UPS Runtime"
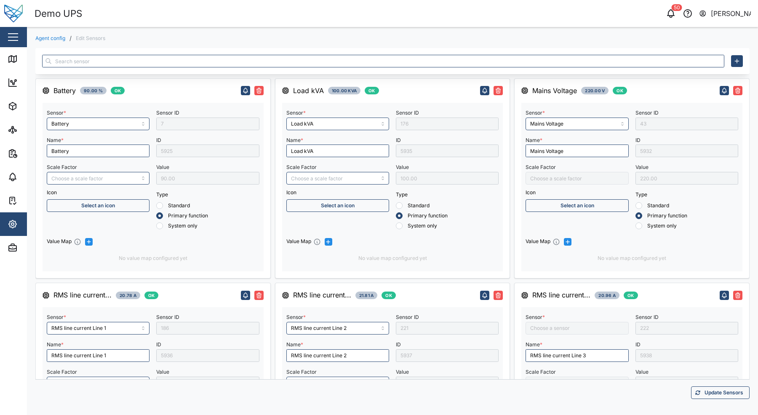
type input "Three Phase Total Active Power"
type input "RMS line current Line 3"
type input "RMS line voltage L2-L3"
type input "RMS line voltage L3-L1"
type input "RMS star voltage L2-N"
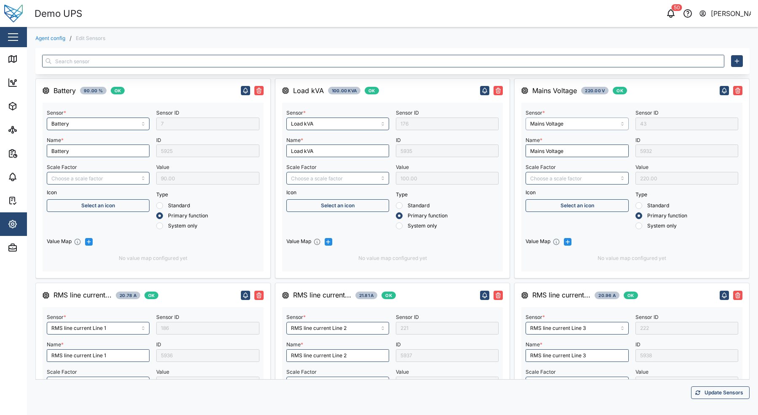
click at [524, 122] on input "Mains Voltage" at bounding box center [576, 123] width 103 height 13
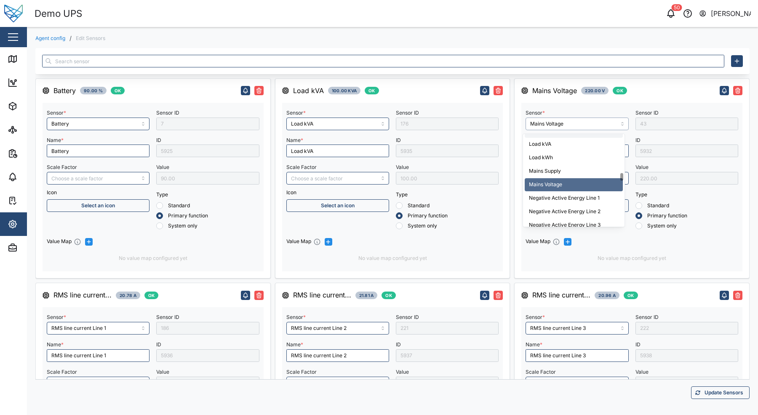
scroll to position [1159, 0]
click at [524, 79] on div "Mains Voltage 220.00 V OK Sensor * Mains Voltage Name * Mains Voltage Scale Fac…" at bounding box center [631, 178] width 235 height 200
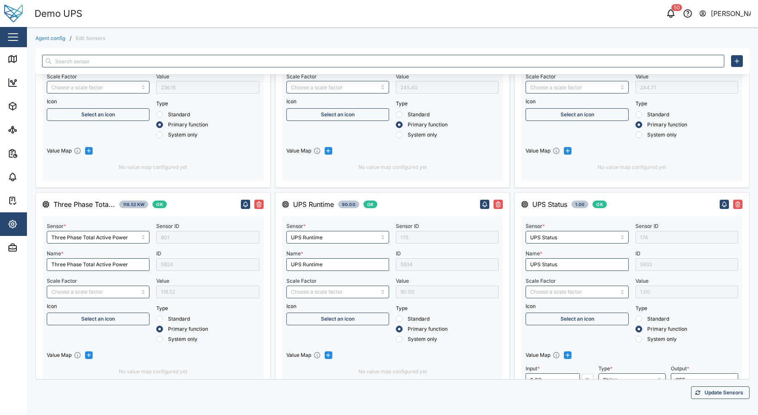
scroll to position [780, 0]
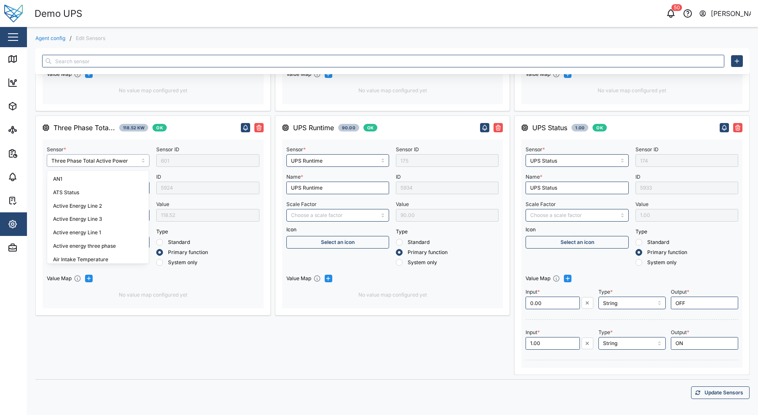
click at [93, 163] on input "Three Phase Total Active Power" at bounding box center [98, 160] width 103 height 13
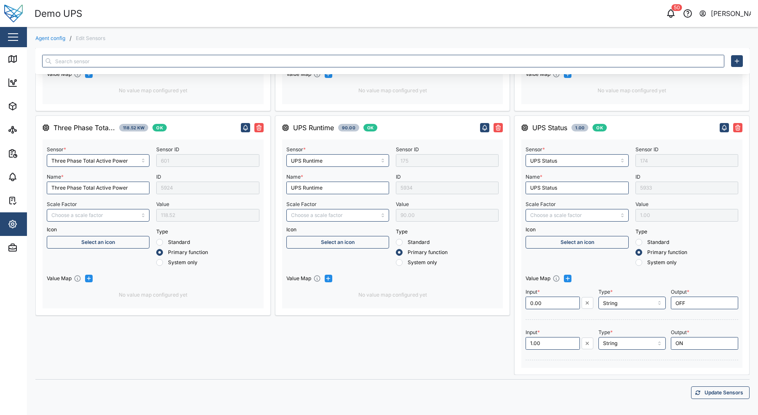
click at [16, 224] on icon "button" at bounding box center [13, 224] width 8 height 8
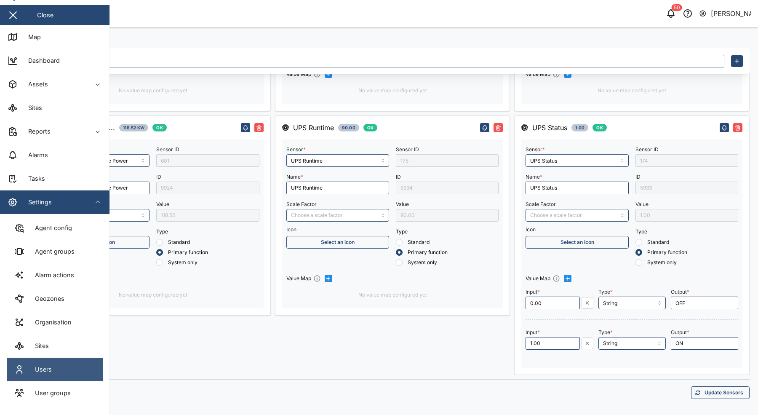
scroll to position [42, 0]
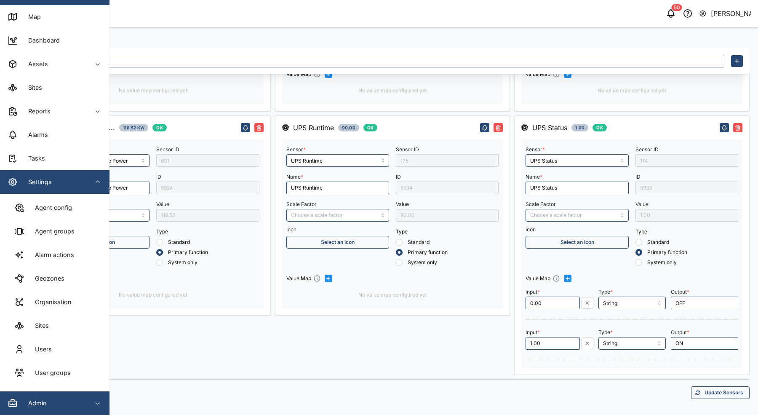
click at [61, 410] on span "Admin" at bounding box center [46, 403] width 77 height 24
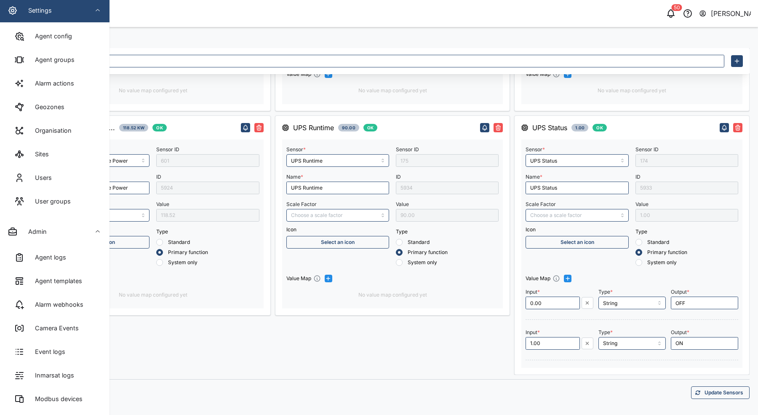
scroll to position [334, 0]
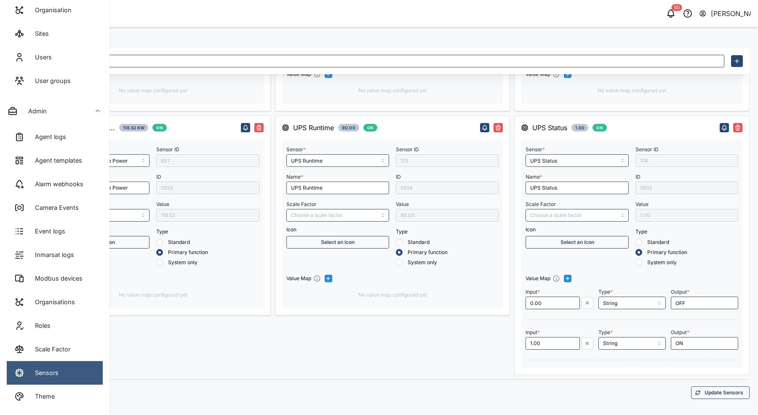
click at [54, 368] on div "Sensors" at bounding box center [44, 372] width 30 height 9
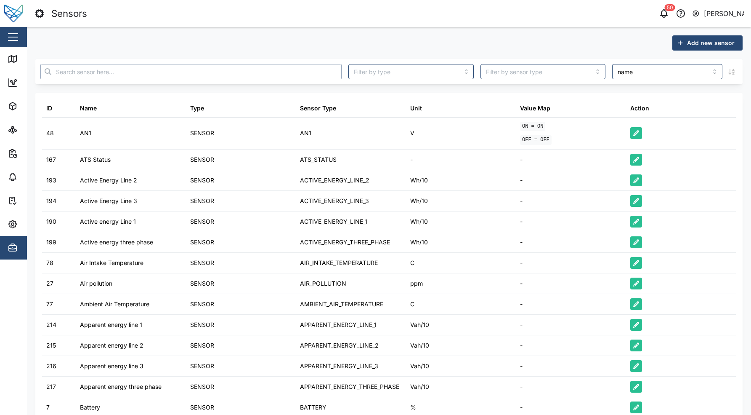
click at [189, 64] on input "text" at bounding box center [190, 71] width 301 height 15
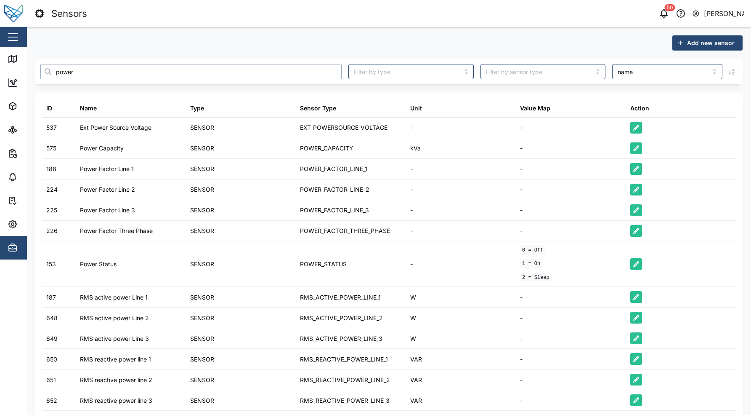
click at [315, 74] on input "power" at bounding box center [190, 71] width 301 height 15
type input "p"
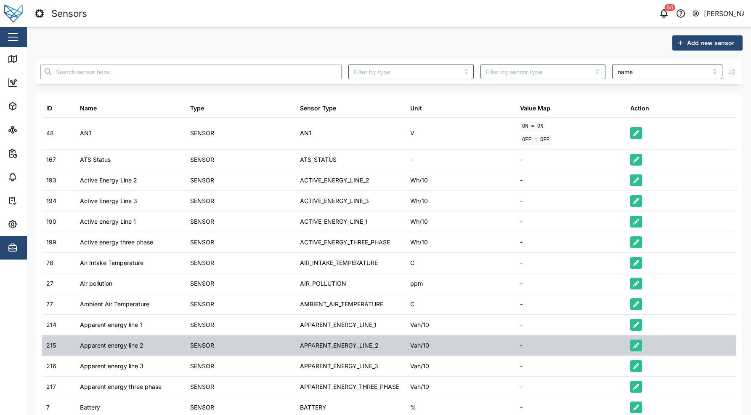
scroll to position [185, 0]
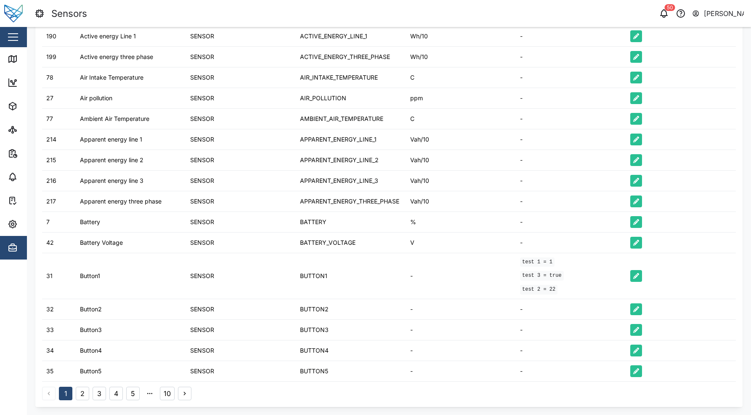
click at [88, 393] on button "2" at bounding box center [82, 392] width 13 height 13
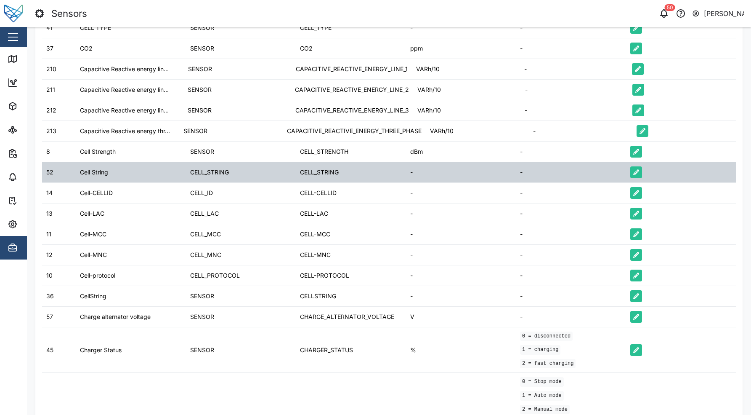
scroll to position [276, 0]
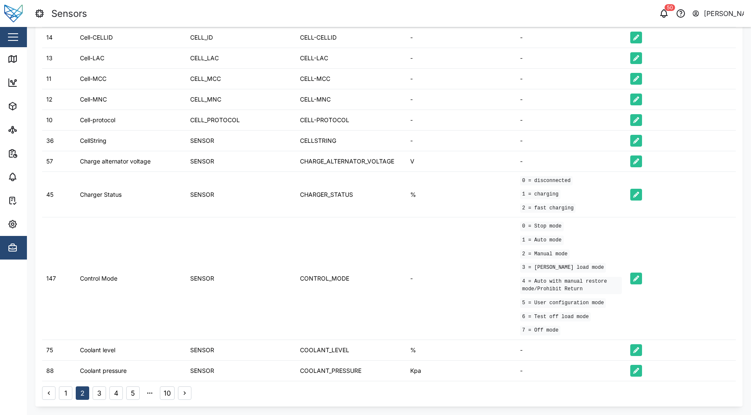
click at [92, 393] on div "1 2 3 4 5 10" at bounding box center [116, 392] width 149 height 13
click at [101, 393] on button "3" at bounding box center [99, 392] width 13 height 13
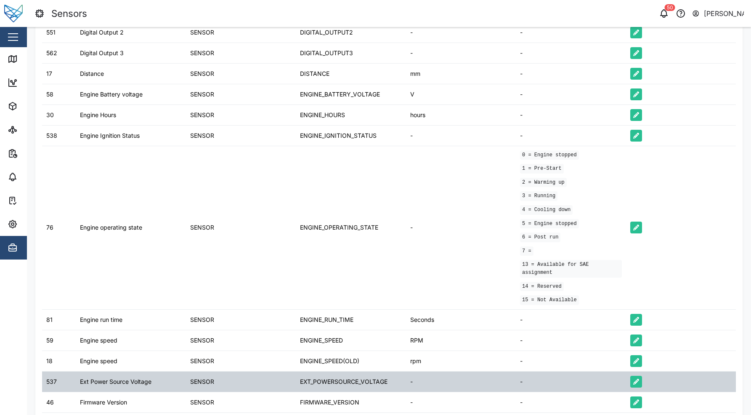
scroll to position [292, 0]
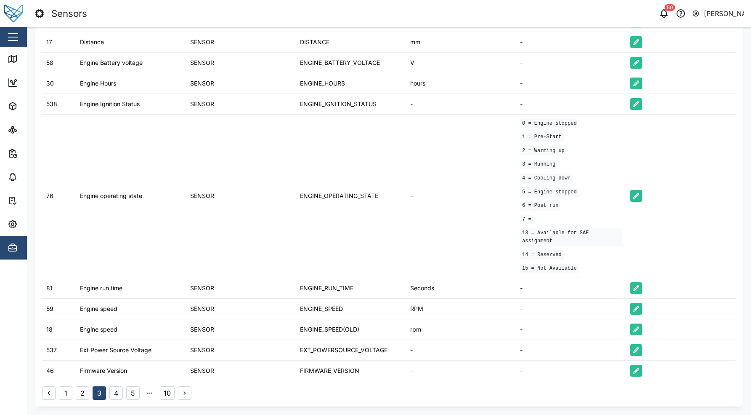
click at [109, 391] on button "4" at bounding box center [115, 392] width 13 height 13
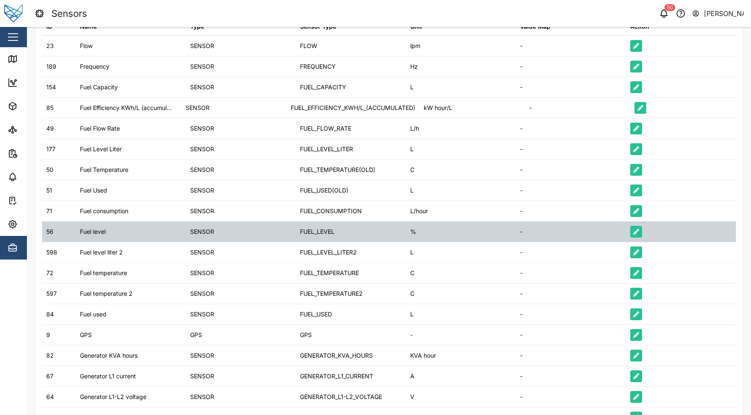
scroll to position [149, 0]
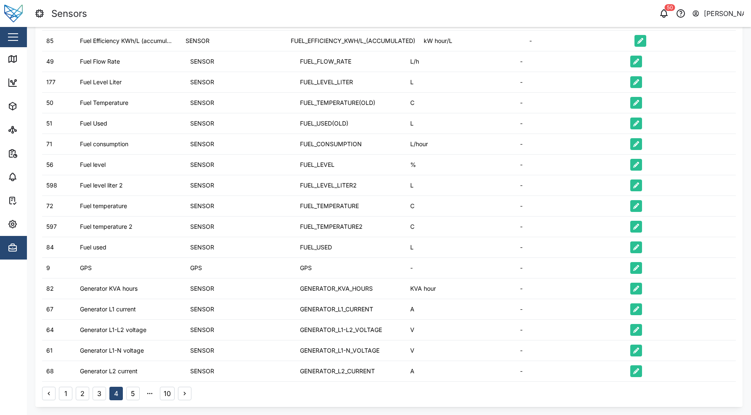
click at [130, 393] on button "5" at bounding box center [132, 392] width 13 height 13
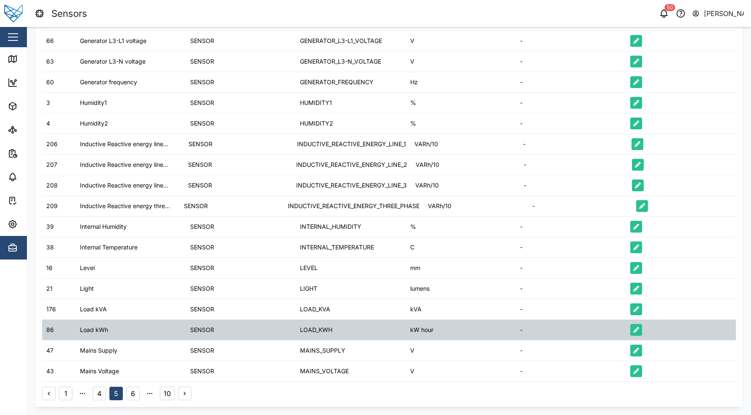
click at [304, 326] on div "LOAD_KWH" at bounding box center [316, 329] width 32 height 9
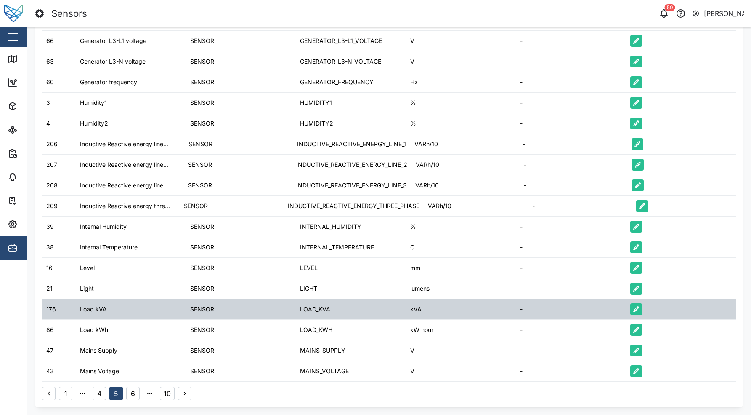
click at [306, 314] on div "LOAD_KVA" at bounding box center [351, 309] width 110 height 20
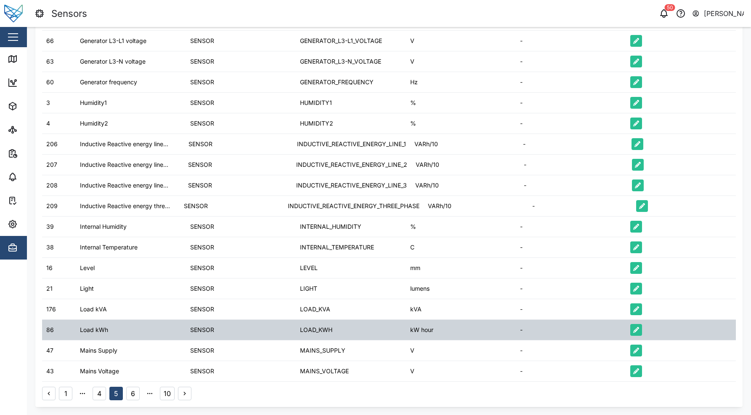
click at [311, 326] on div "LOAD_KWH" at bounding box center [316, 329] width 32 height 9
click at [416, 331] on div "kW hour" at bounding box center [421, 329] width 23 height 9
click at [416, 332] on div "kW hour" at bounding box center [421, 329] width 23 height 9
click at [350, 334] on div "LOAD_KWH" at bounding box center [351, 329] width 110 height 20
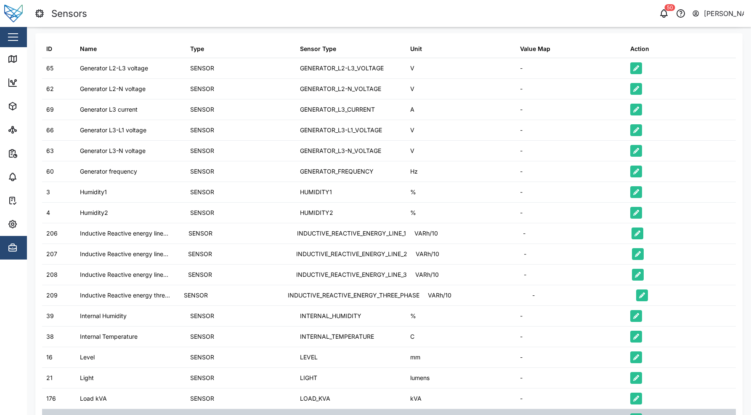
scroll to position [0, 0]
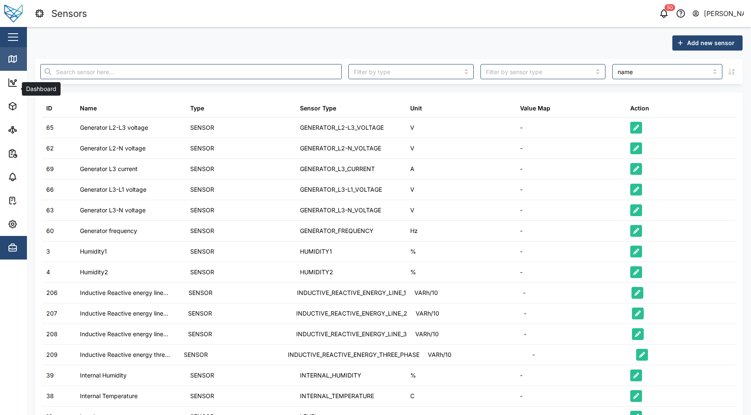
click at [13, 56] on icon at bounding box center [13, 59] width 8 height 7
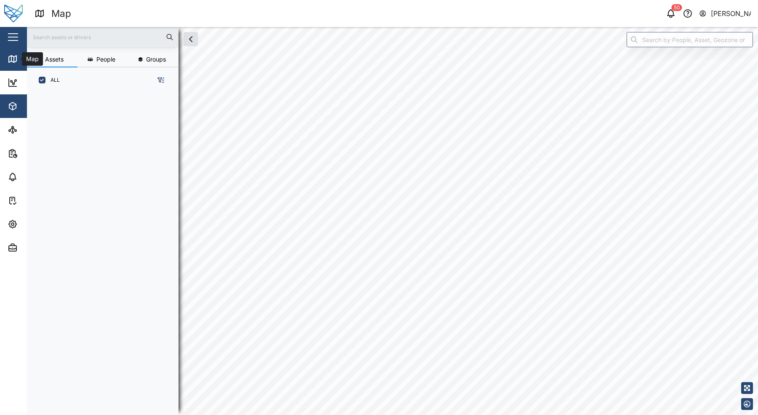
scroll to position [311, 132]
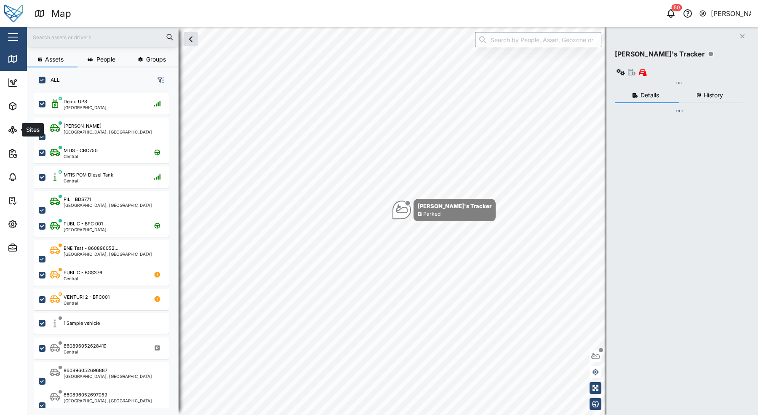
click at [17, 113] on span "Assets" at bounding box center [46, 106] width 77 height 24
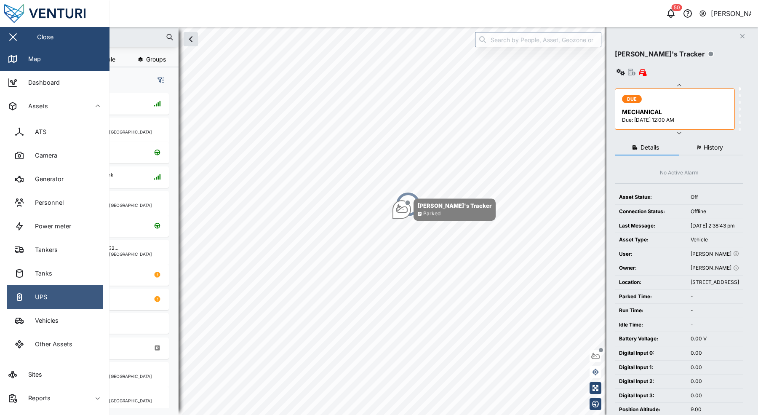
click at [65, 303] on link "UPS" at bounding box center [55, 297] width 96 height 24
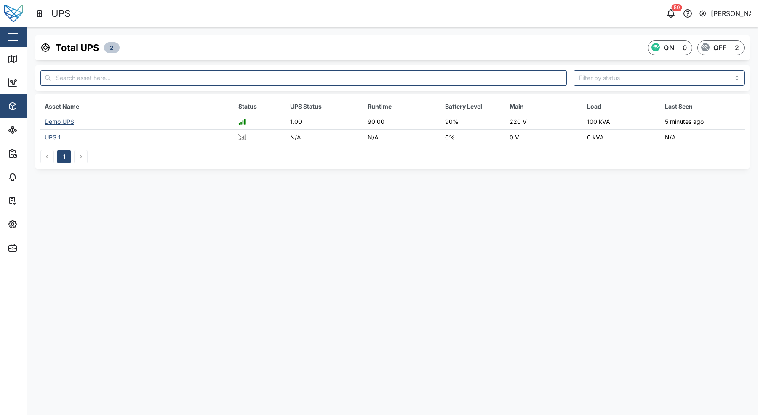
click at [62, 122] on div "Demo UPS" at bounding box center [59, 121] width 29 height 7
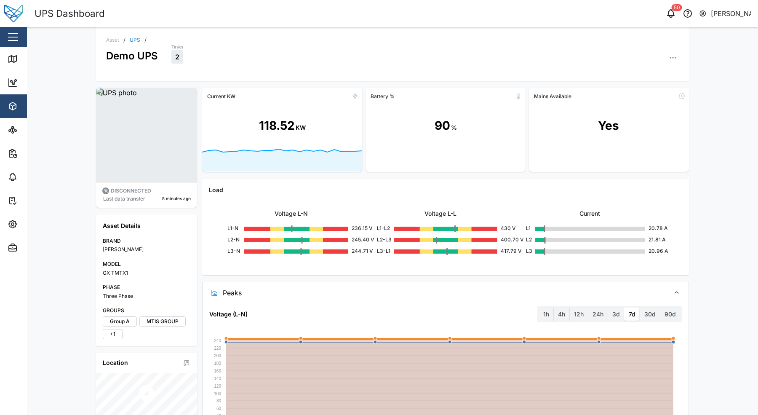
click at [273, 154] on icon at bounding box center [282, 160] width 160 height 22
click at [351, 95] on icon at bounding box center [354, 96] width 7 height 7
click at [277, 120] on div "118.52" at bounding box center [277, 126] width 36 height 18
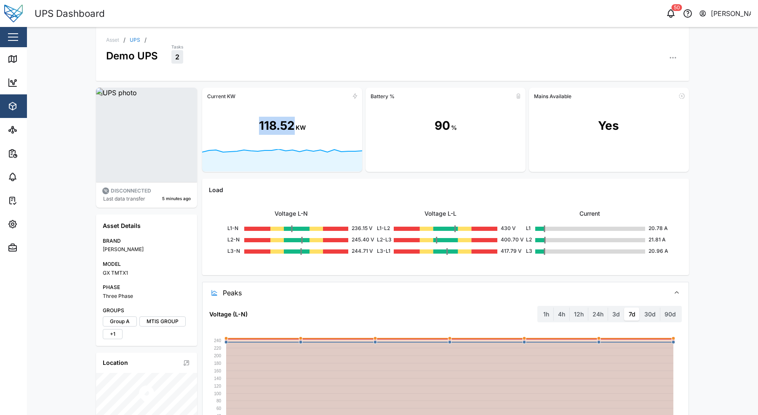
click at [277, 120] on div "118.52" at bounding box center [277, 126] width 36 height 18
click at [291, 128] on div "118.52 KW" at bounding box center [282, 126] width 47 height 18
click at [272, 164] on icon at bounding box center [282, 160] width 160 height 22
click at [293, 141] on div "118.52 KW" at bounding box center [282, 126] width 160 height 46
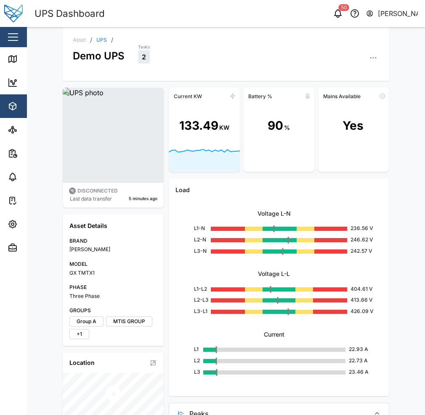
click at [301, 55] on div "Tasks 2" at bounding box center [258, 53] width 241 height 21
